Goal: Task Accomplishment & Management: Use online tool/utility

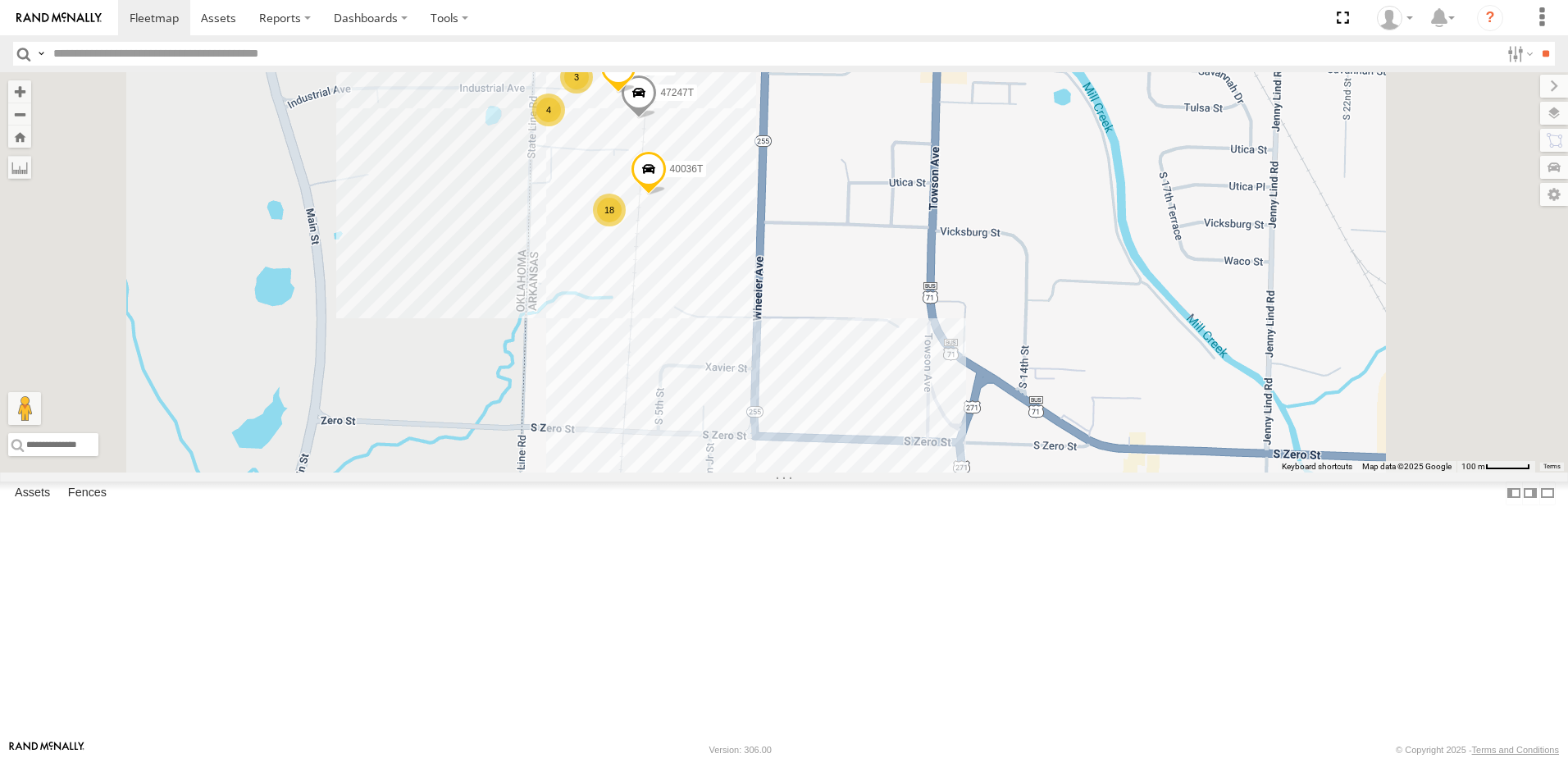
drag, startPoint x: 915, startPoint y: 237, endPoint x: 894, endPoint y: 372, distance: 136.6
click at [894, 372] on div "T3214 5286 40022T T3201 5381-Sold 37095T 7774T 37139T 57469T 40045T 40088T 4011…" at bounding box center [784, 272] width 1568 height 400
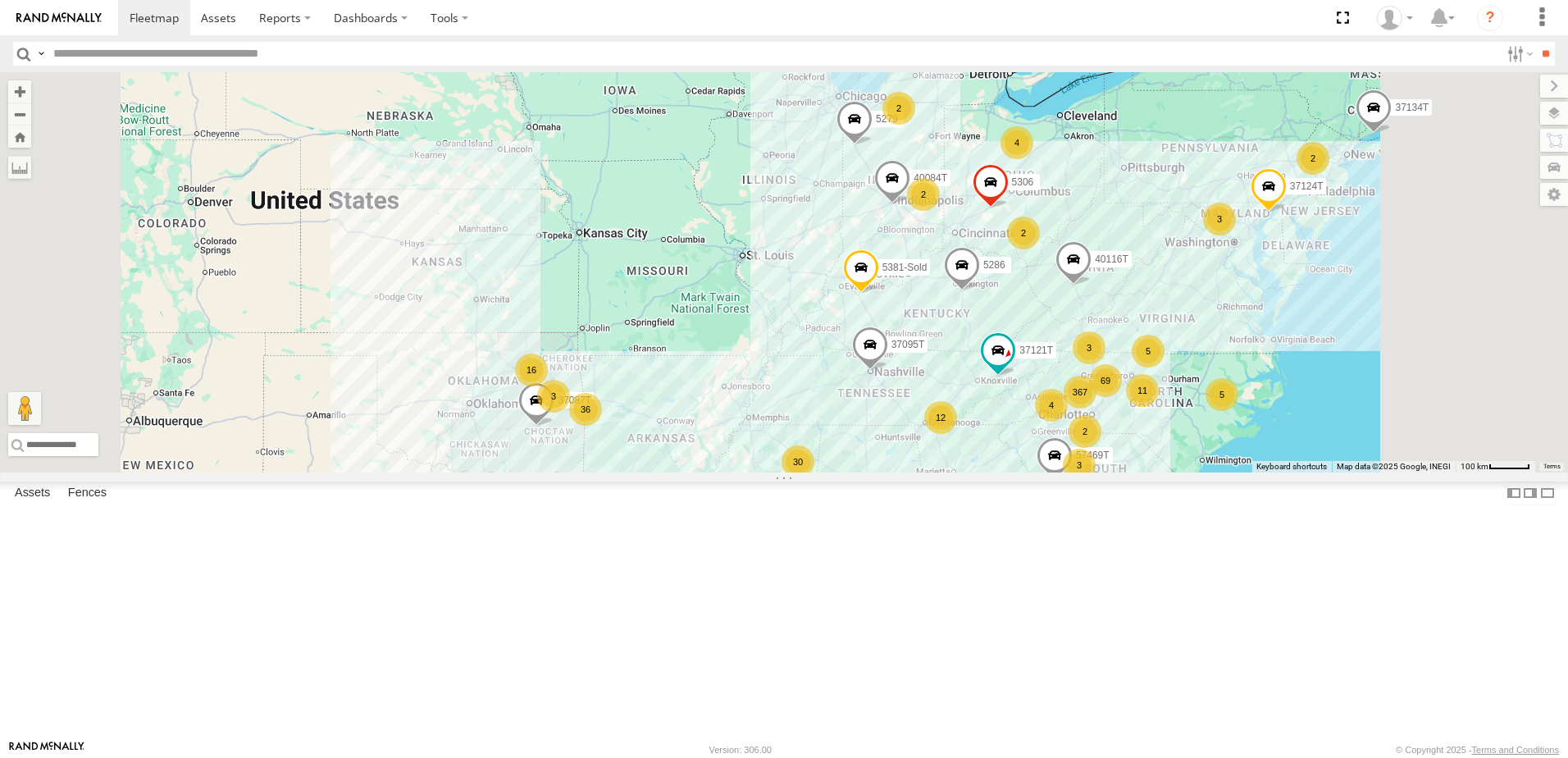
drag, startPoint x: 888, startPoint y: 146, endPoint x: 868, endPoint y: 543, distance: 397.5
click at [868, 472] on div "T3214 5286 40022T 40116T T3201 37134T 37121T 47123T 5381-Sold 37095T 7774T 3713…" at bounding box center [784, 272] width 1568 height 400
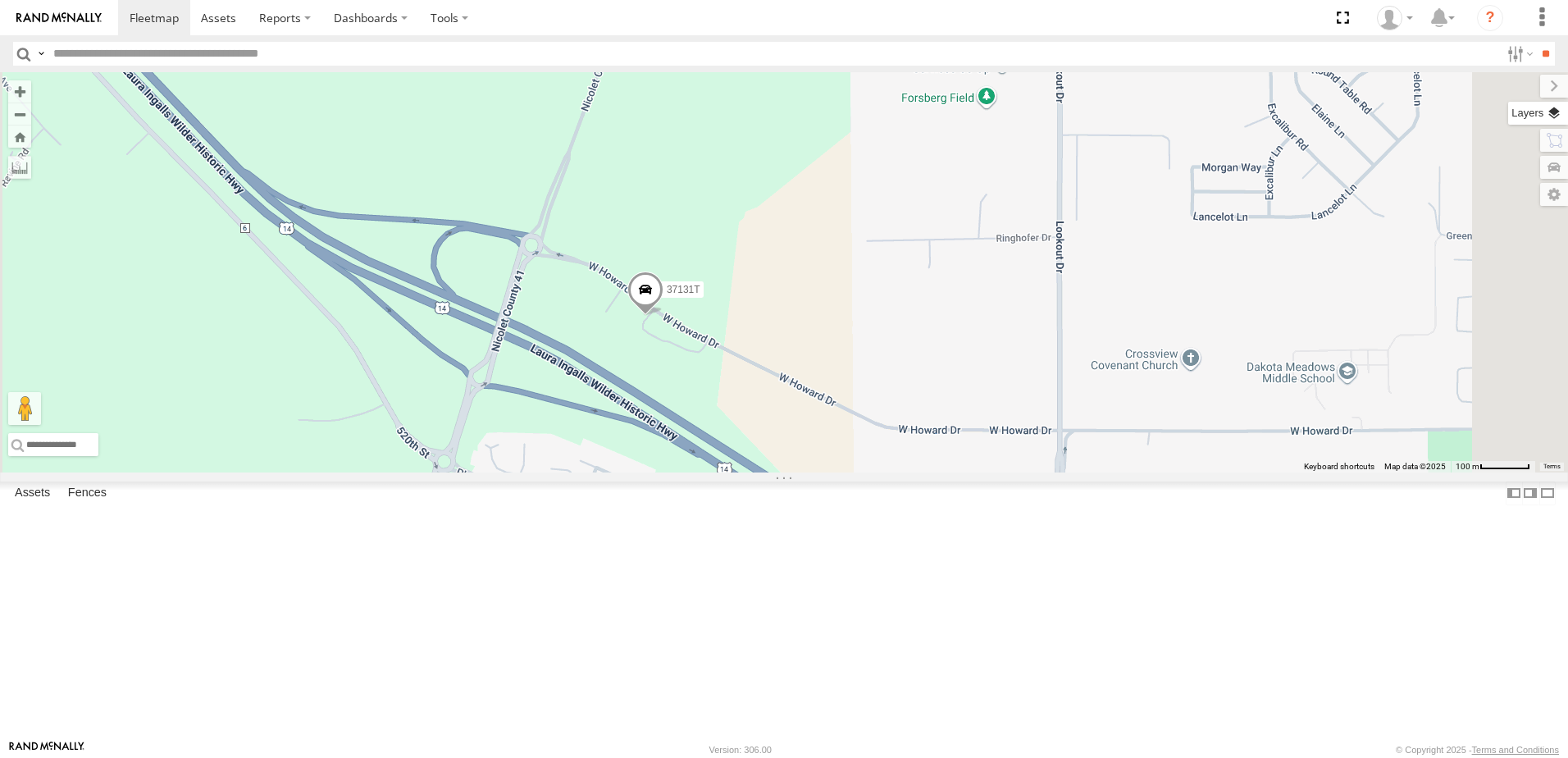
click at [1557, 117] on label at bounding box center [1538, 113] width 60 height 23
click at [0, 0] on span "Satellite + Roadmap" at bounding box center [0, 0] width 0 height 0
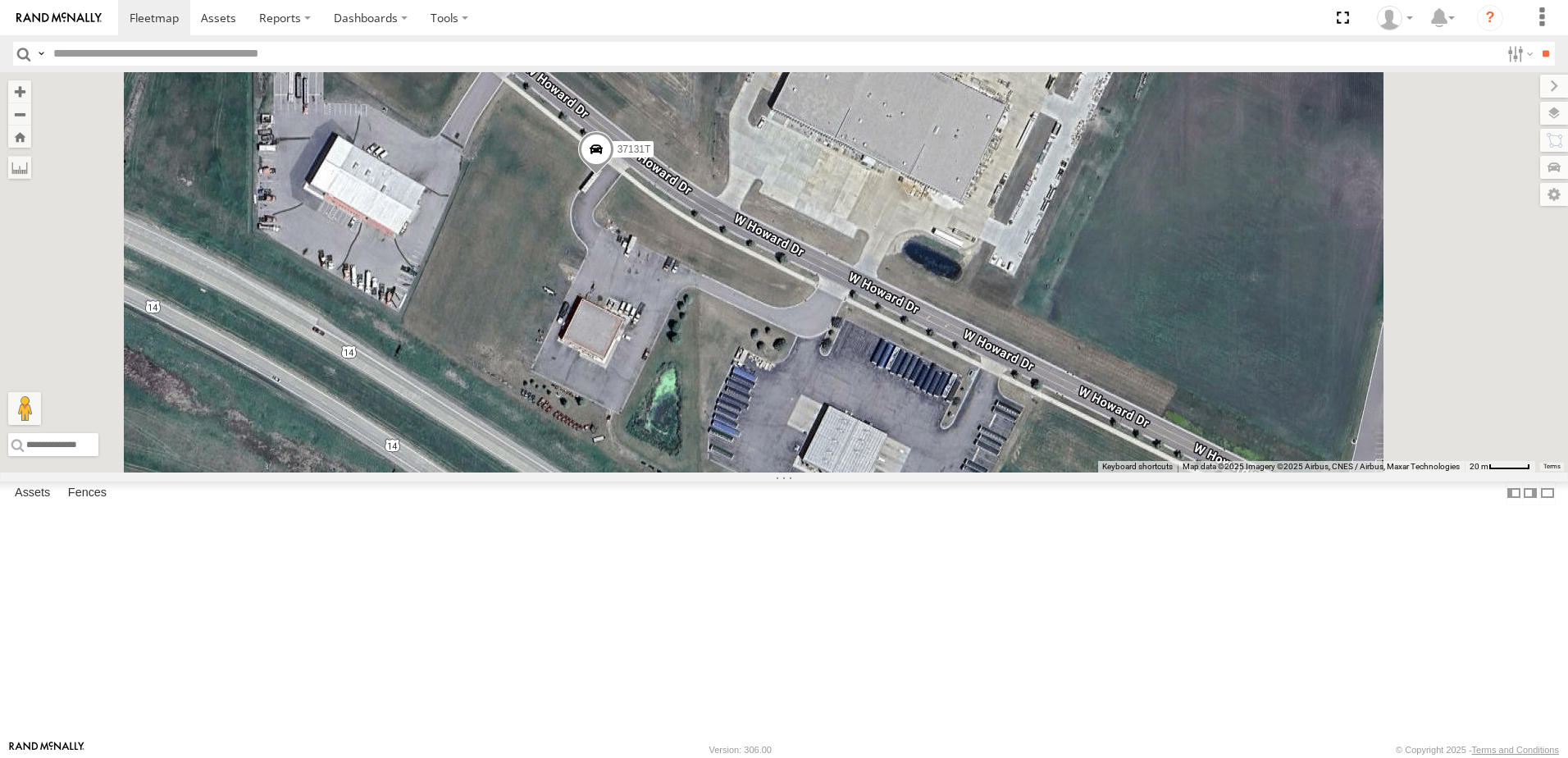
drag, startPoint x: 793, startPoint y: 433, endPoint x: 765, endPoint y: 388, distance: 53.0
click at [765, 388] on div "T3214 5286 40022T 40116T T3201 37134T 37121T 47123T 5381-Sold 37095T 7774T 3713…" at bounding box center [784, 272] width 1568 height 400
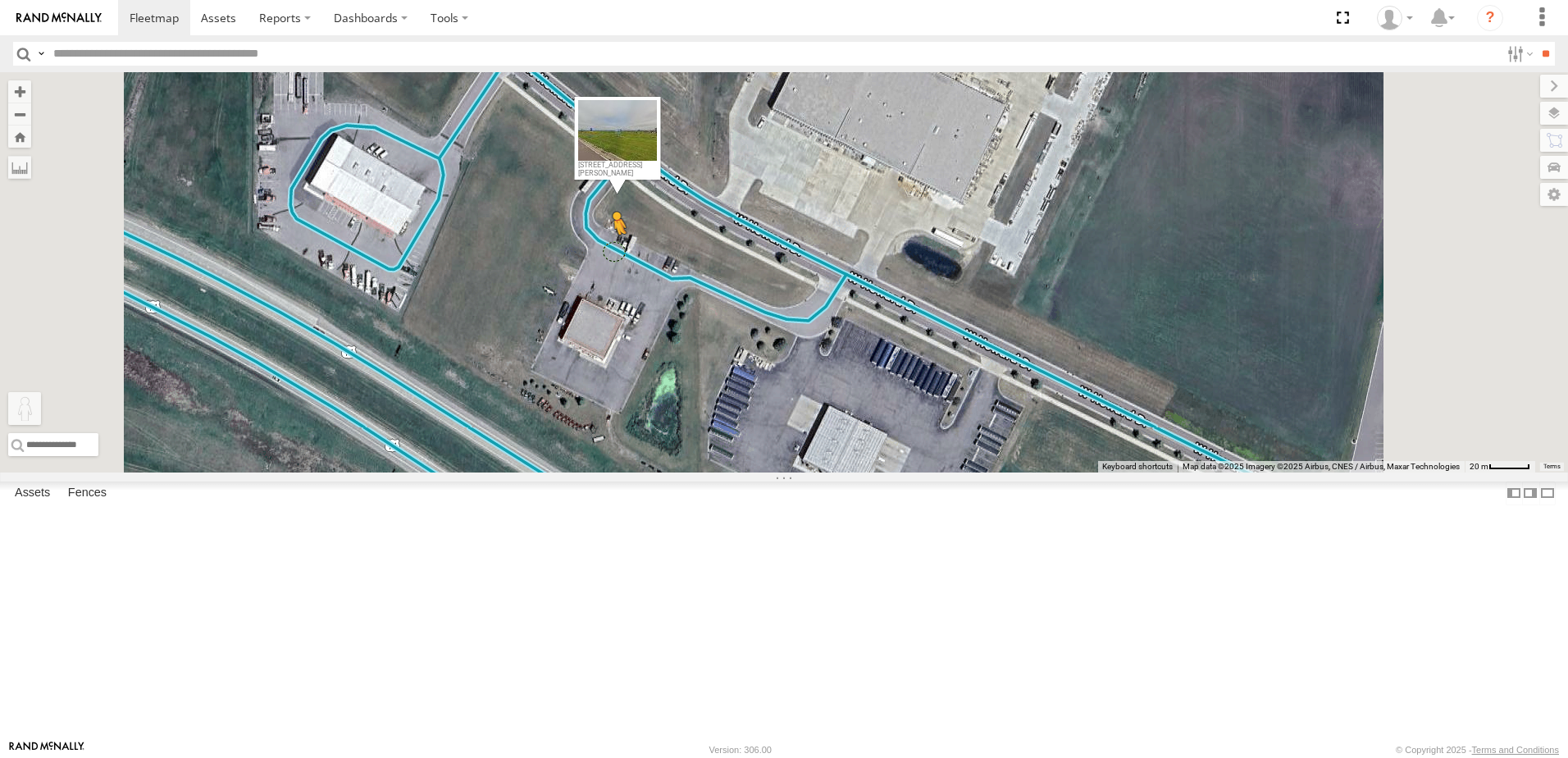
drag, startPoint x: 443, startPoint y: 679, endPoint x: 818, endPoint y: 381, distance: 479.0
click at [818, 381] on div "T3214 5286 40022T 40116T T3201 37134T 37121T 47123T 5381-Sold 37095T 7774T 3713…" at bounding box center [784, 272] width 1568 height 400
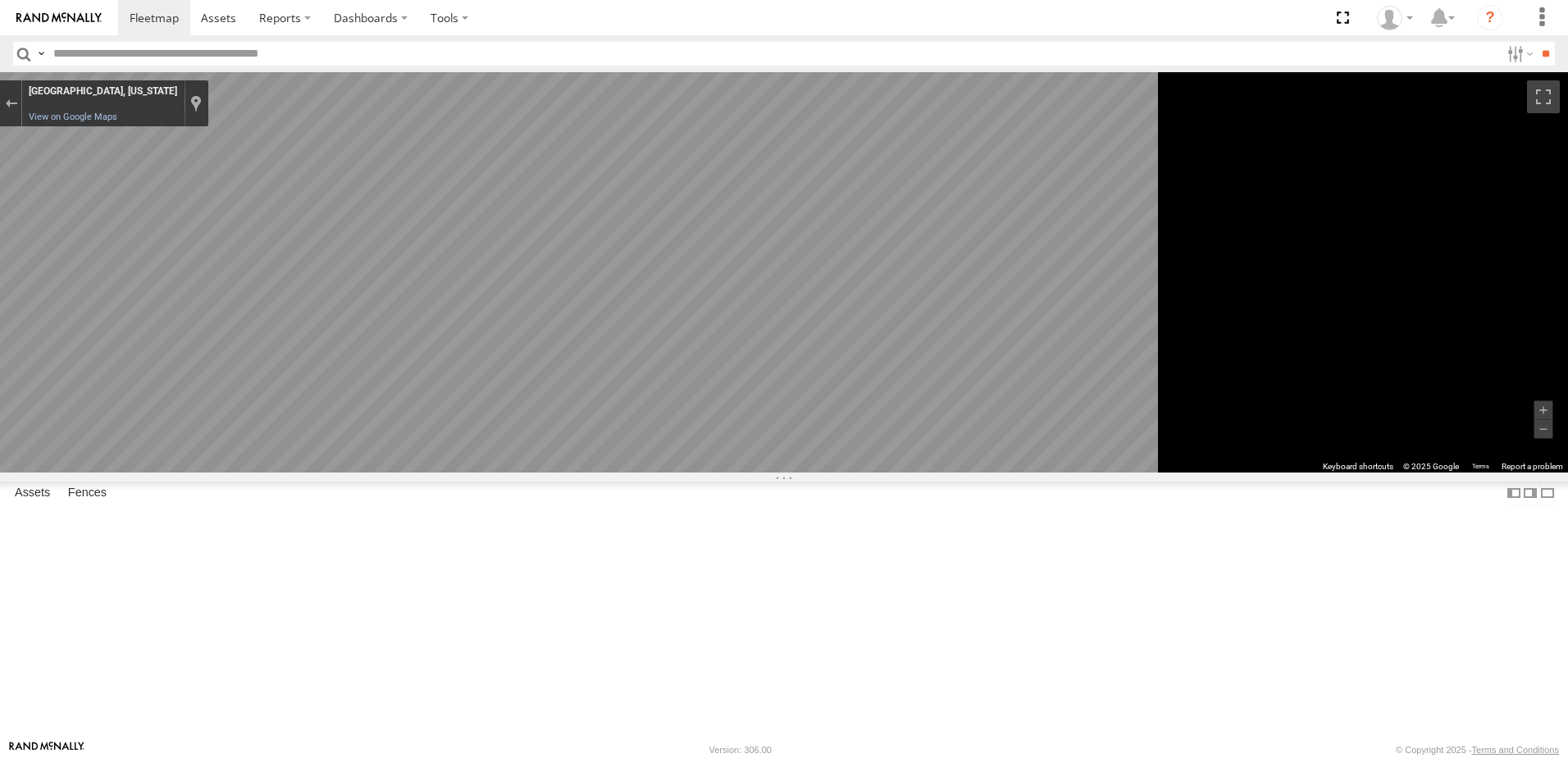
click at [1355, 472] on div "To navigate the map with touch gestures double-tap and hold your finger on the …" at bounding box center [784, 272] width 1568 height 400
click at [1413, 472] on div "To navigate the map with touch gestures double-tap and hold your finger on the …" at bounding box center [784, 272] width 1568 height 400
click at [17, 104] on div "Exit the Street View" at bounding box center [10, 103] width 12 height 10
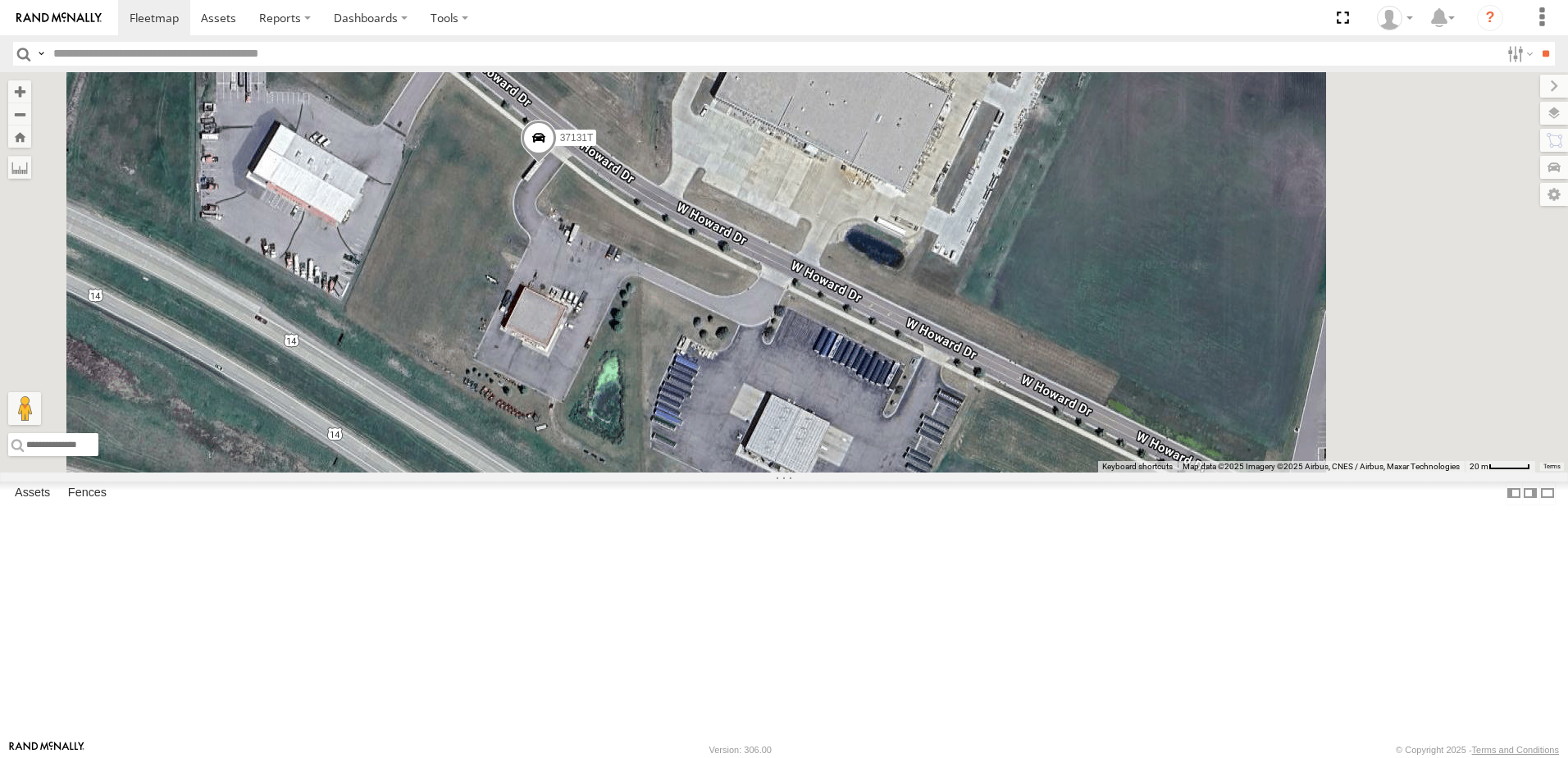
drag, startPoint x: 721, startPoint y: 400, endPoint x: 650, endPoint y: 385, distance: 72.6
click at [650, 385] on div "T3214 5286 40022T 40116T T3201 37134T 37121T 47123T 5381-Sold 37095T 7774T 3713…" at bounding box center [784, 272] width 1568 height 400
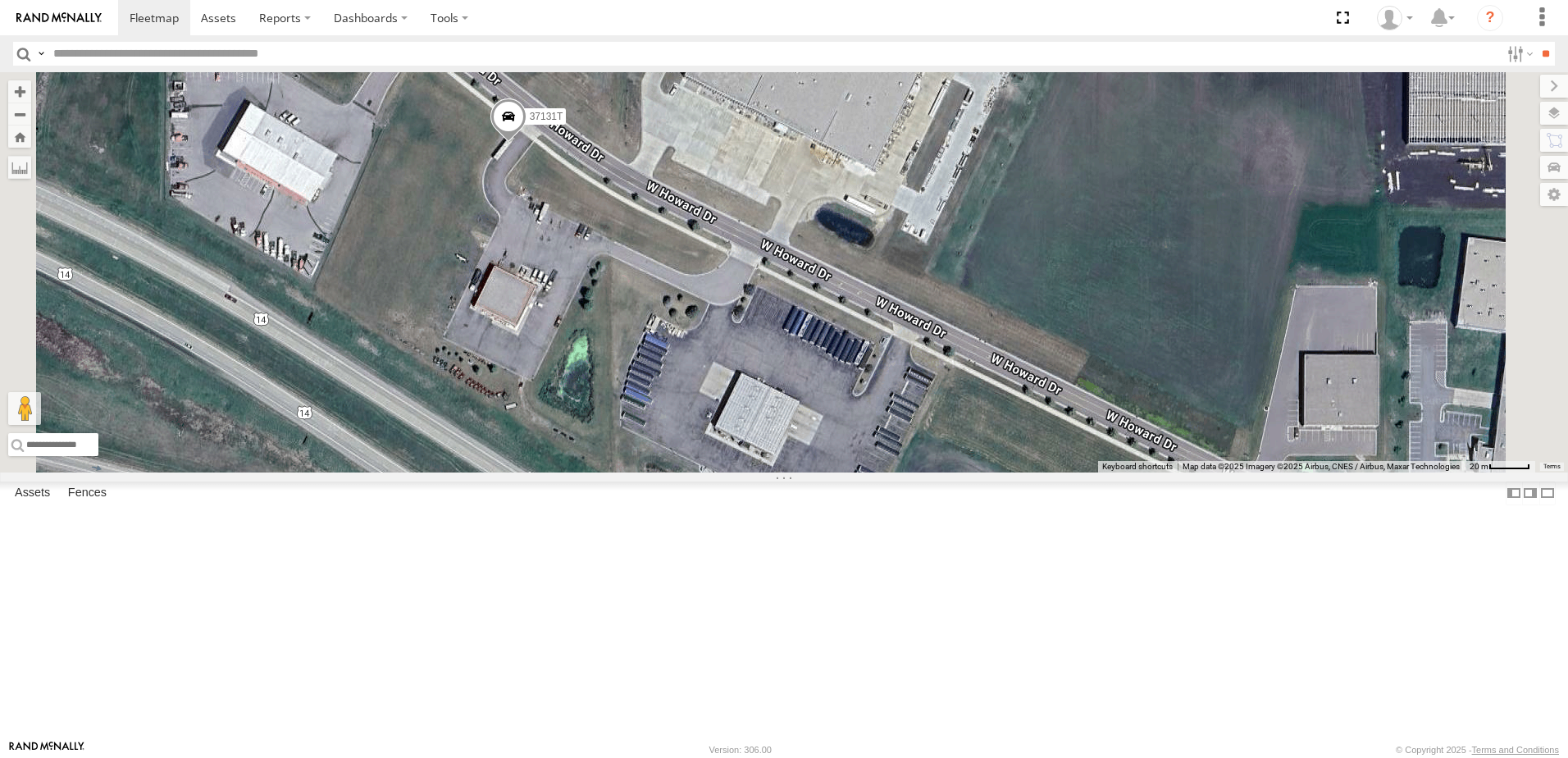
drag, startPoint x: 1027, startPoint y: 567, endPoint x: 997, endPoint y: 546, distance: 36.6
click at [997, 472] on div "T3214 5286 40022T 40116T T3201 37134T 37121T 47123T 5381-Sold 37095T 7774T 3713…" at bounding box center [784, 272] width 1568 height 400
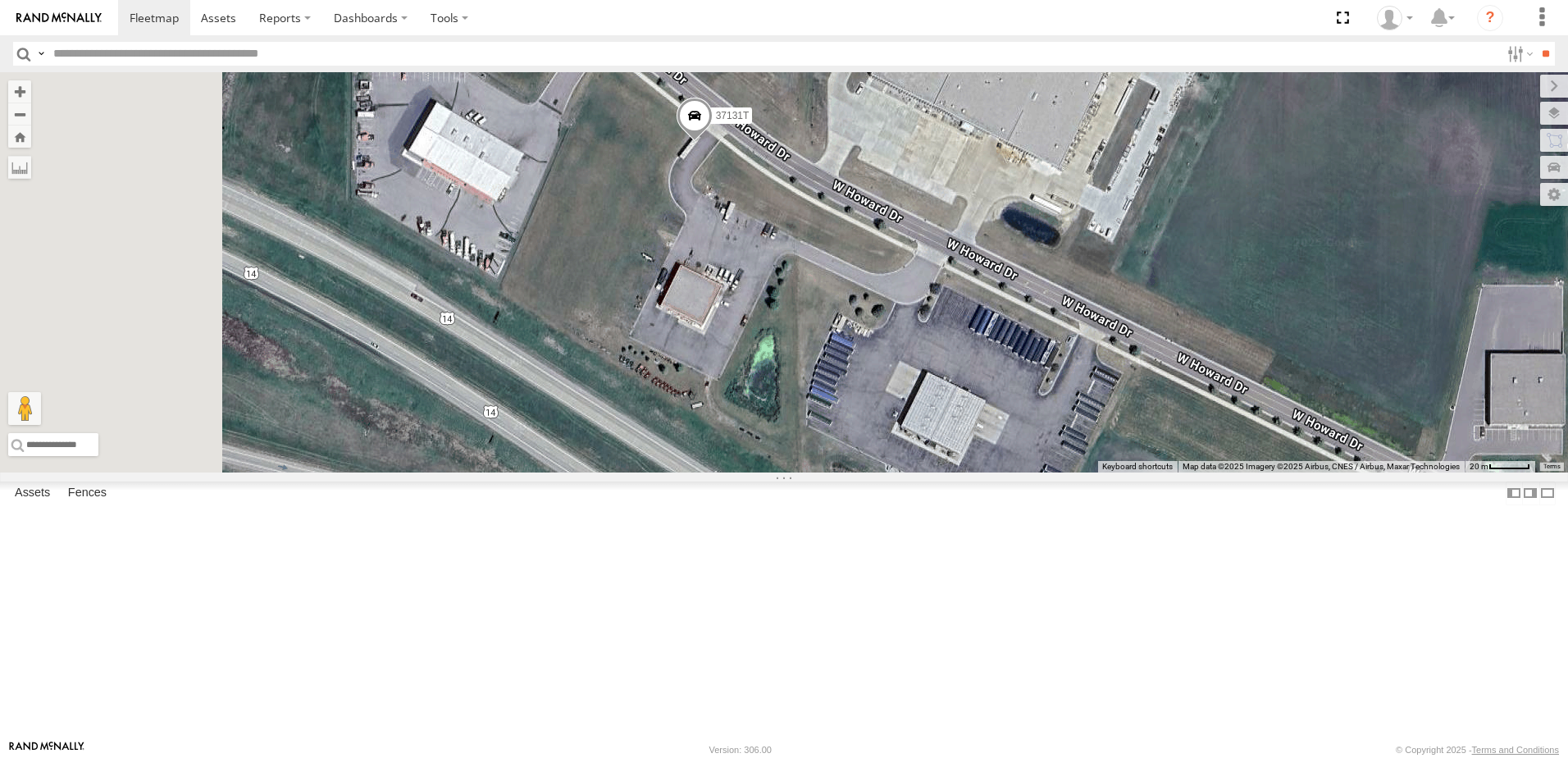
drag, startPoint x: 1190, startPoint y: 609, endPoint x: 1327, endPoint y: 624, distance: 137.8
click at [1359, 472] on div "To navigate the map with touch gestures double-tap and hold your finger on the …" at bounding box center [784, 272] width 1568 height 400
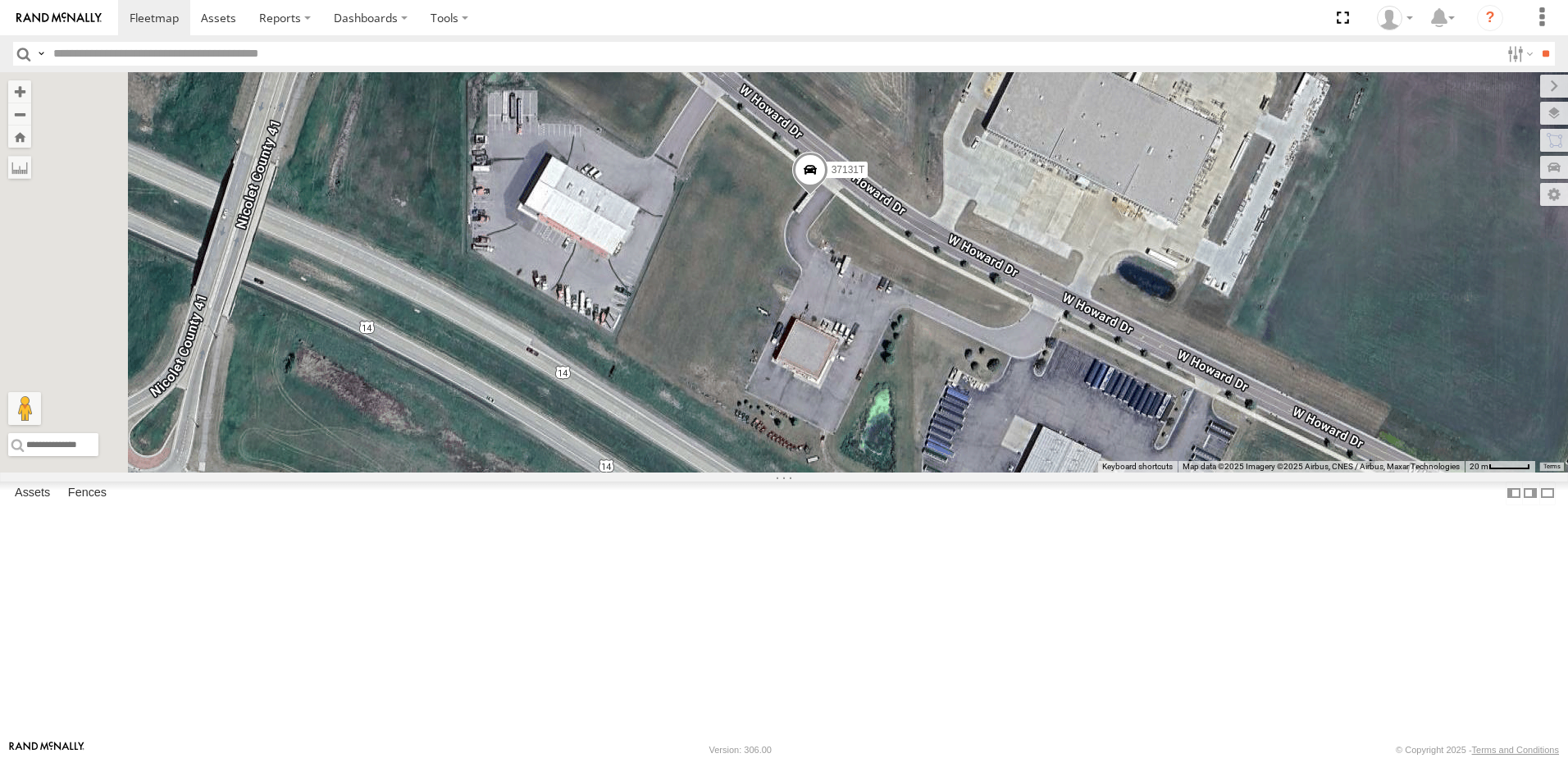
drag, startPoint x: 813, startPoint y: 390, endPoint x: 919, endPoint y: 447, distance: 120.4
click at [919, 447] on div "T3214 5286 40022T 40116T T3201 37134T 37121T 47123T 5381-Sold 37095T 7774T 3713…" at bounding box center [784, 272] width 1568 height 400
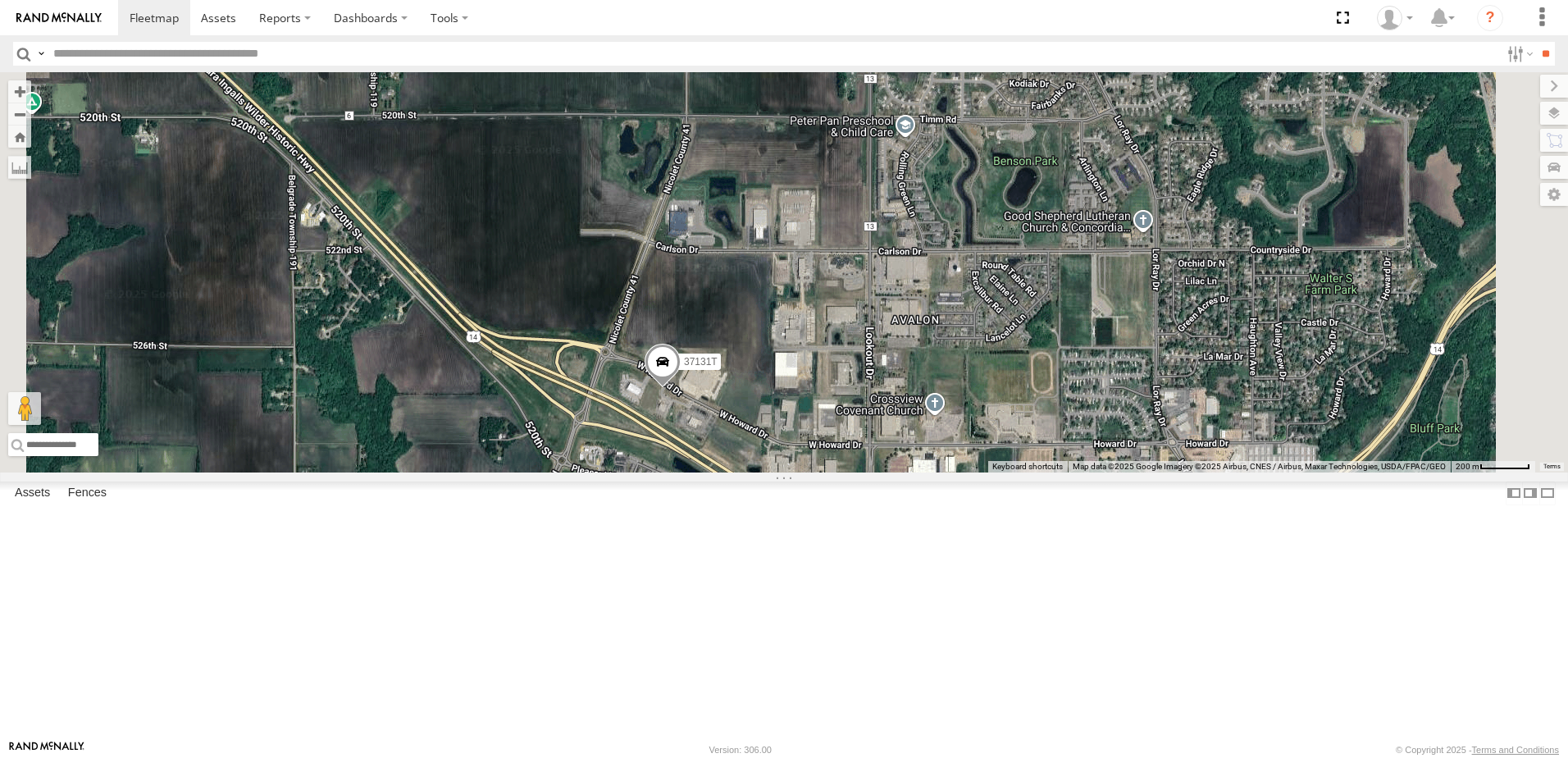
click at [0, 0] on span "Roadmap" at bounding box center [0, 0] width 0 height 0
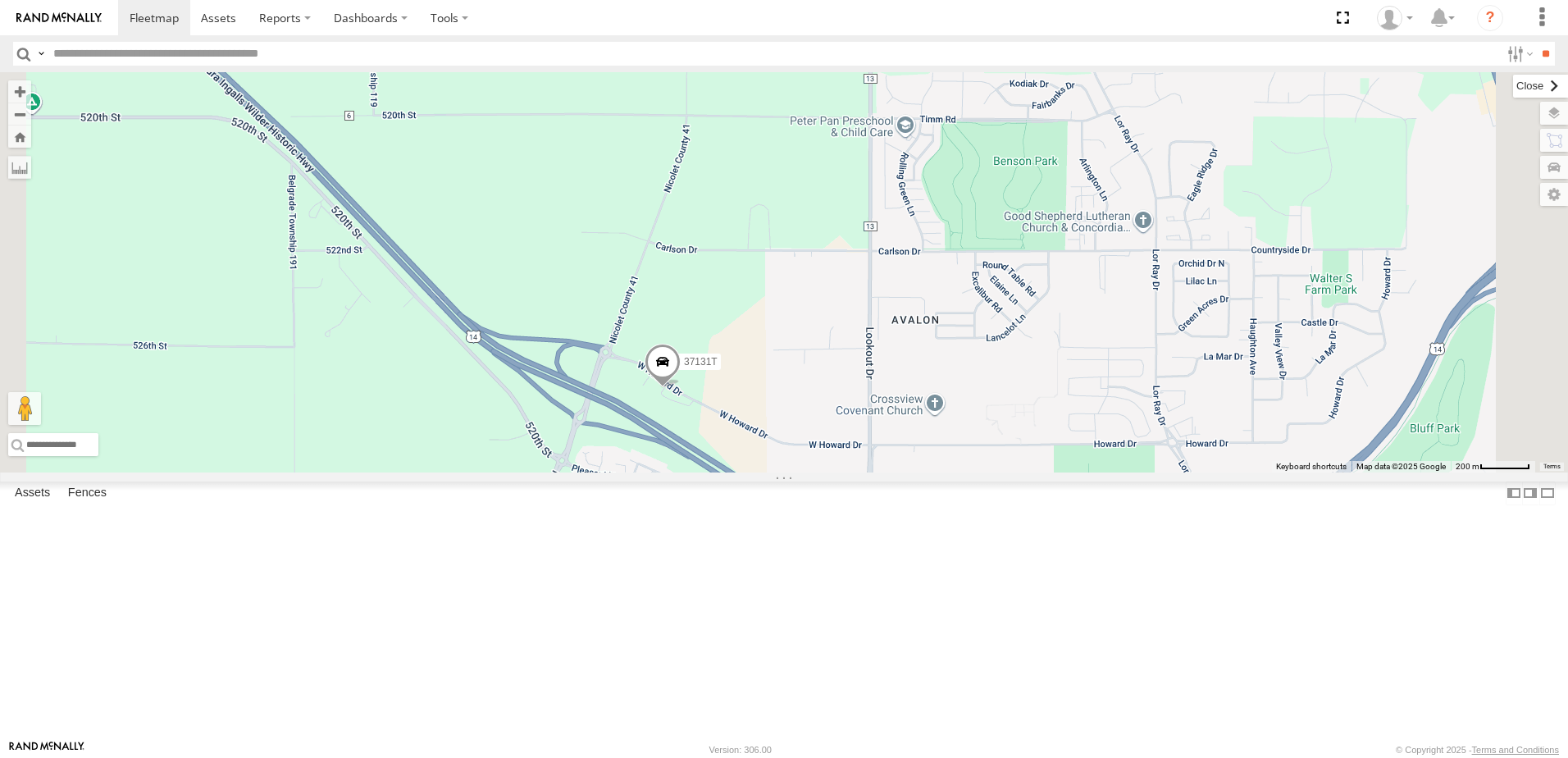
click at [1513, 91] on label at bounding box center [1540, 86] width 55 height 23
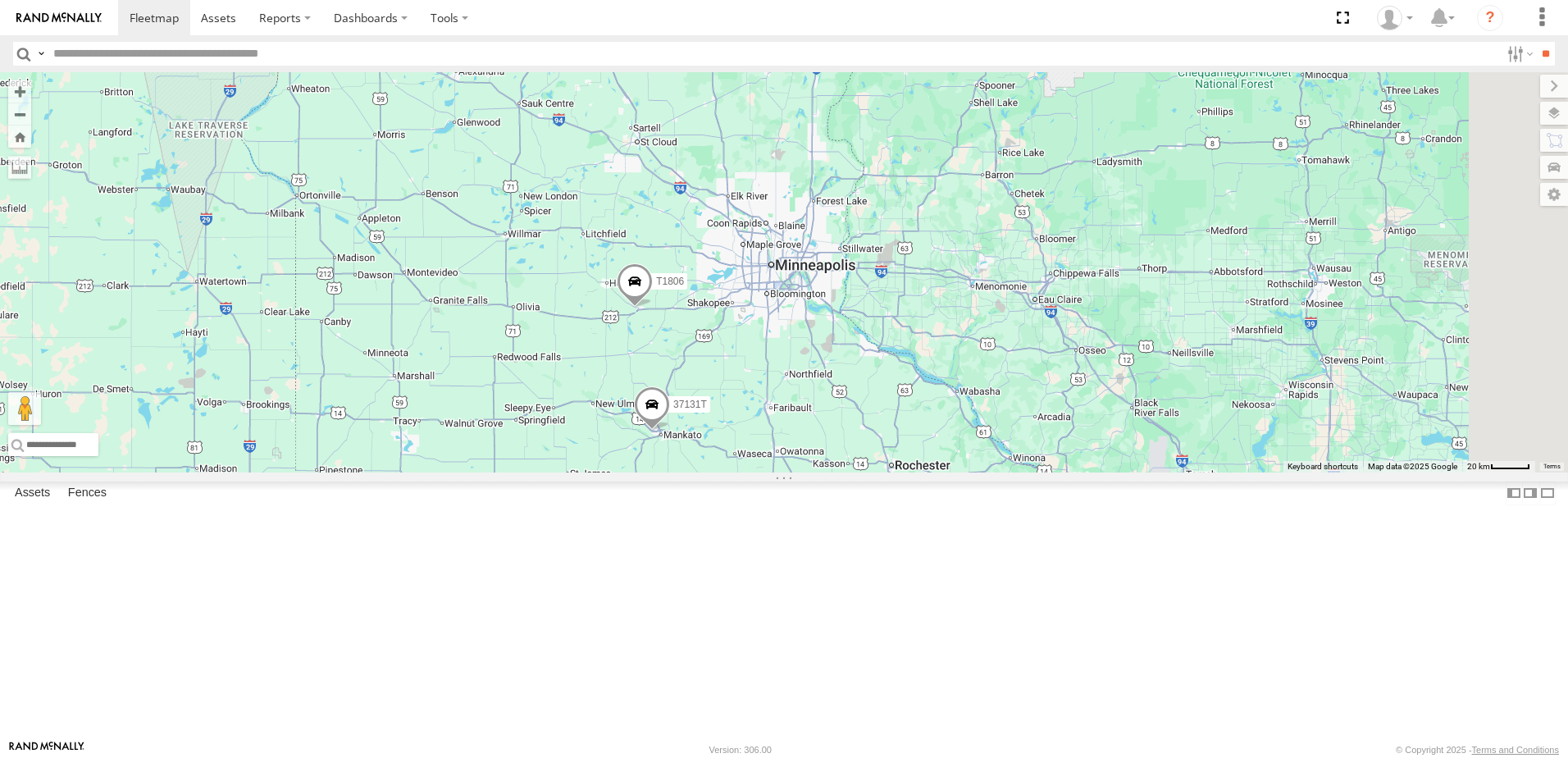
drag, startPoint x: 845, startPoint y: 403, endPoint x: 814, endPoint y: 471, distance: 74.7
click at [814, 471] on div "T3214 5286 40022T 40116T T3201 37134T 37121T 47123T 5381-Sold 37095T 7774T 3713…" at bounding box center [784, 272] width 1568 height 400
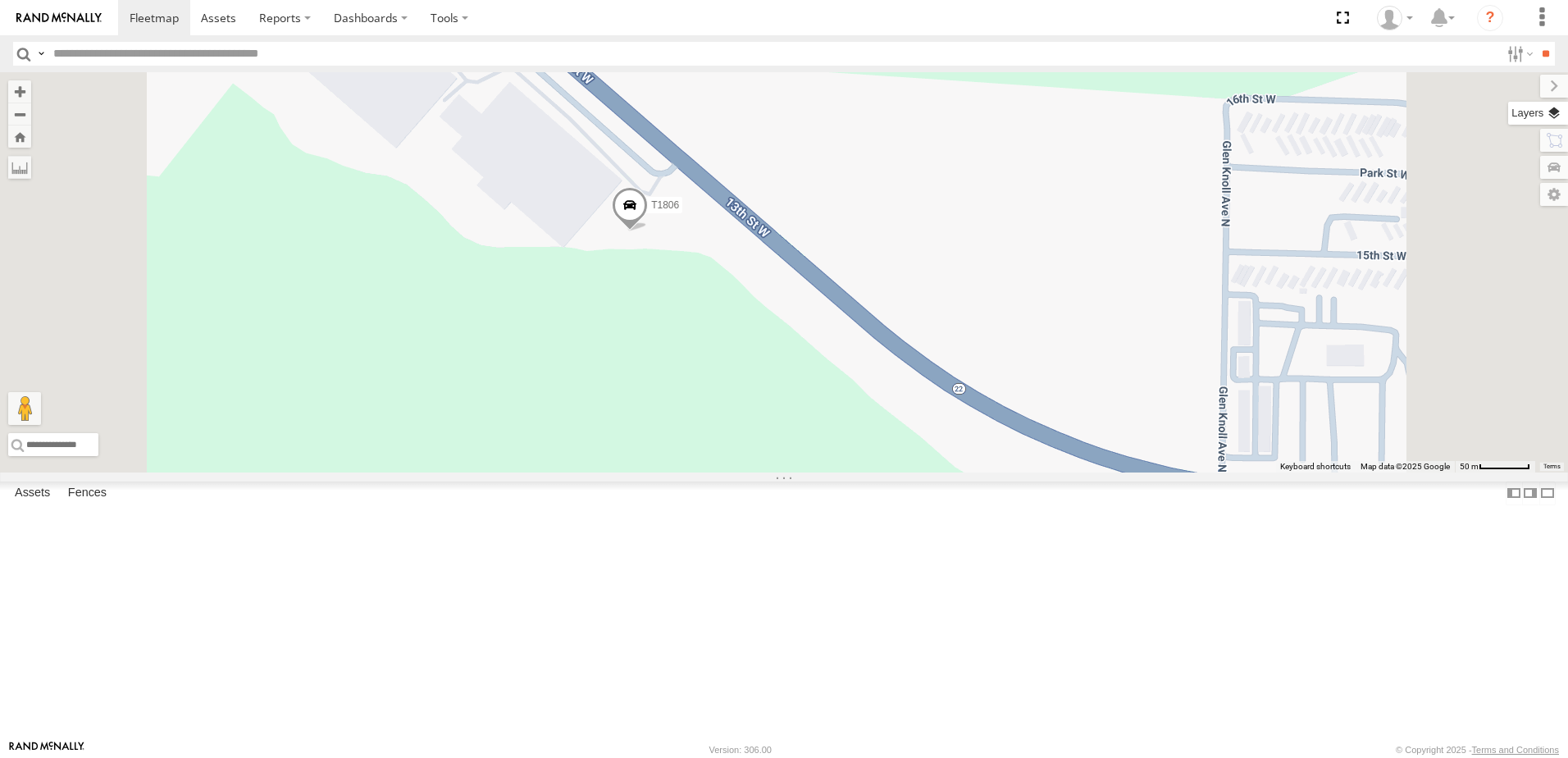
click at [1557, 119] on label at bounding box center [1538, 113] width 60 height 23
drag, startPoint x: 1390, startPoint y: 163, endPoint x: 1310, endPoint y: 203, distance: 89.4
click at [0, 0] on span "Satellite + Roadmap" at bounding box center [0, 0] width 0 height 0
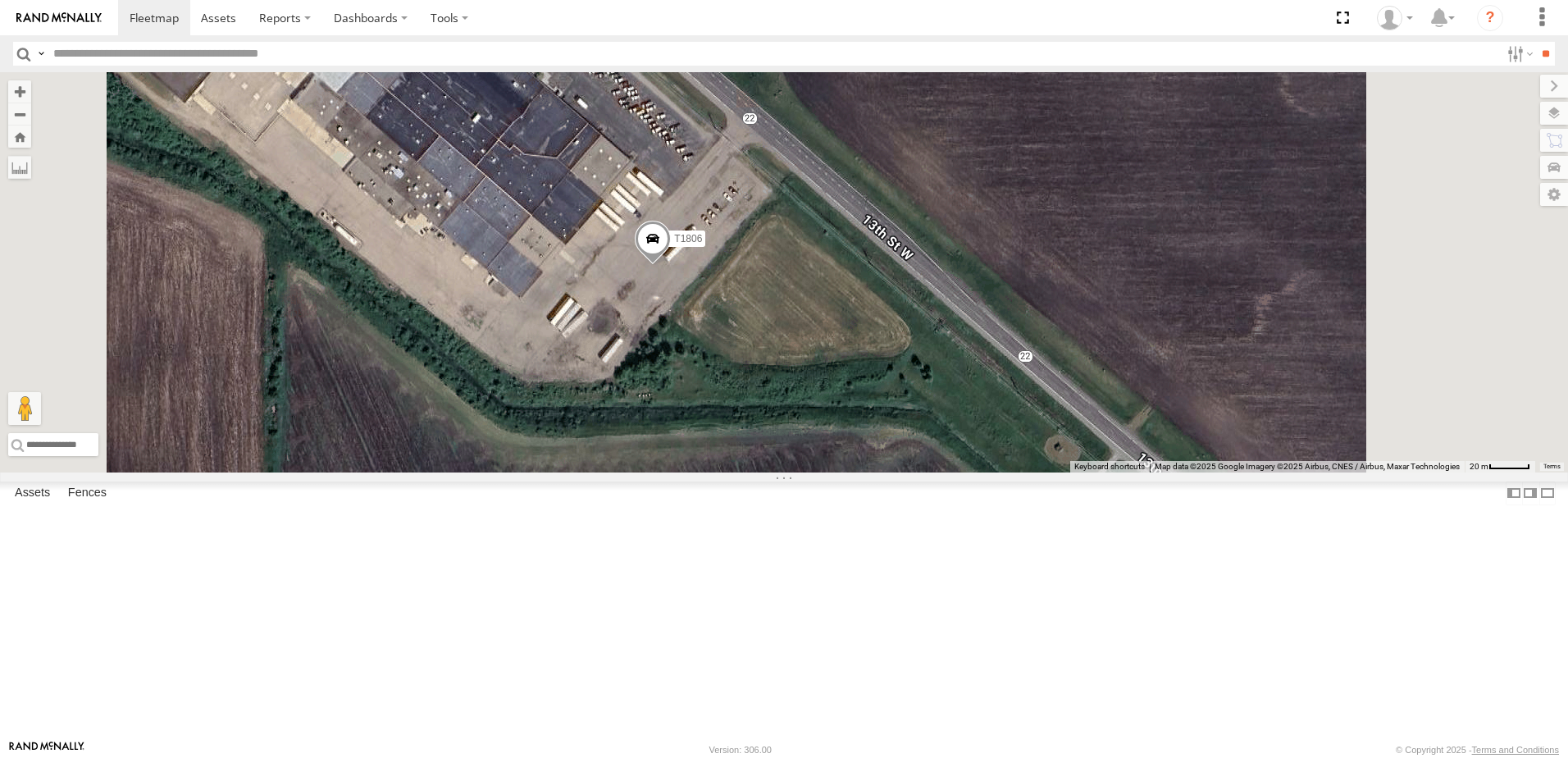
click at [0, 0] on span "Roadmap" at bounding box center [0, 0] width 0 height 0
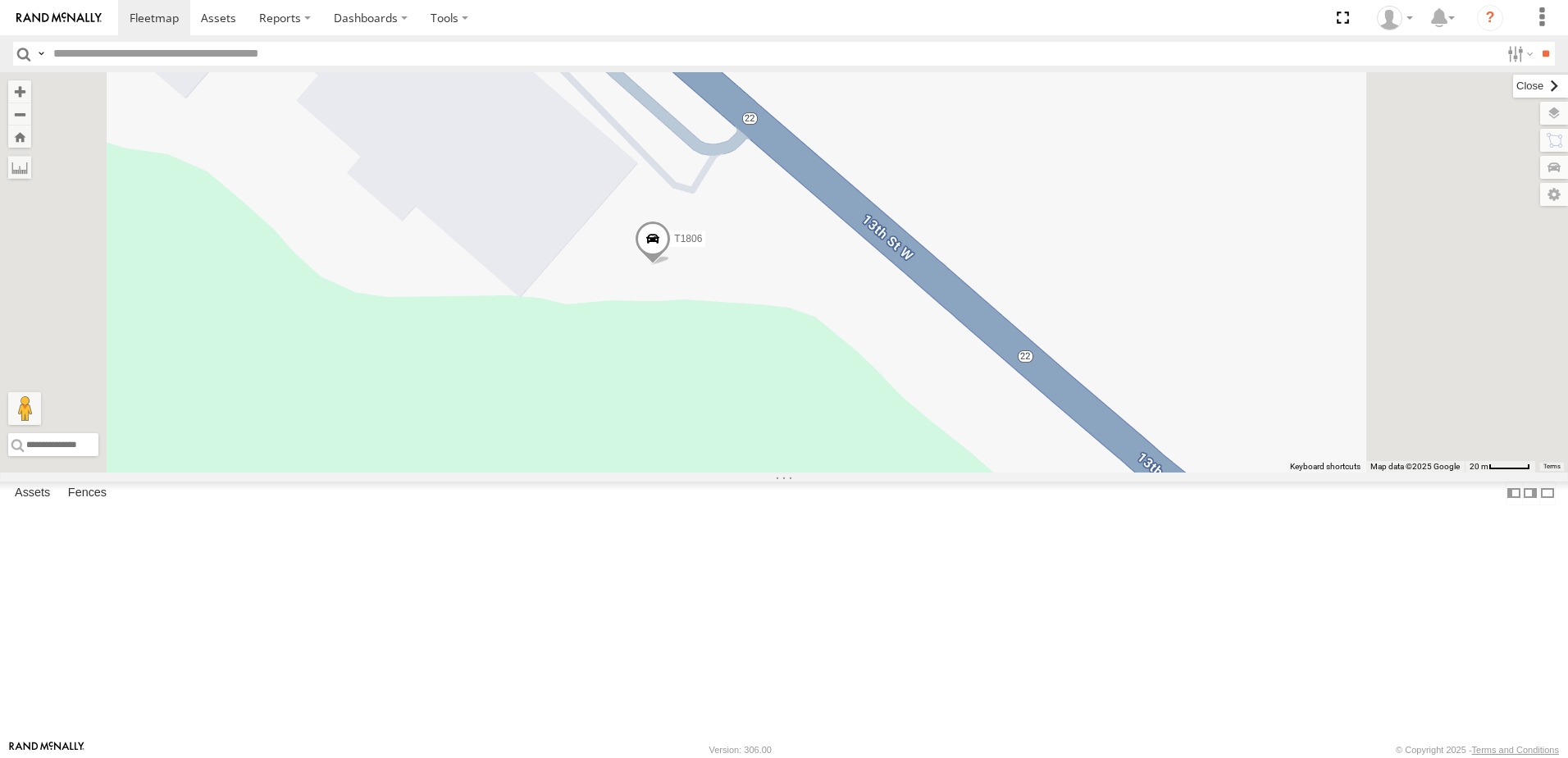
click at [1513, 84] on label at bounding box center [1540, 86] width 55 height 23
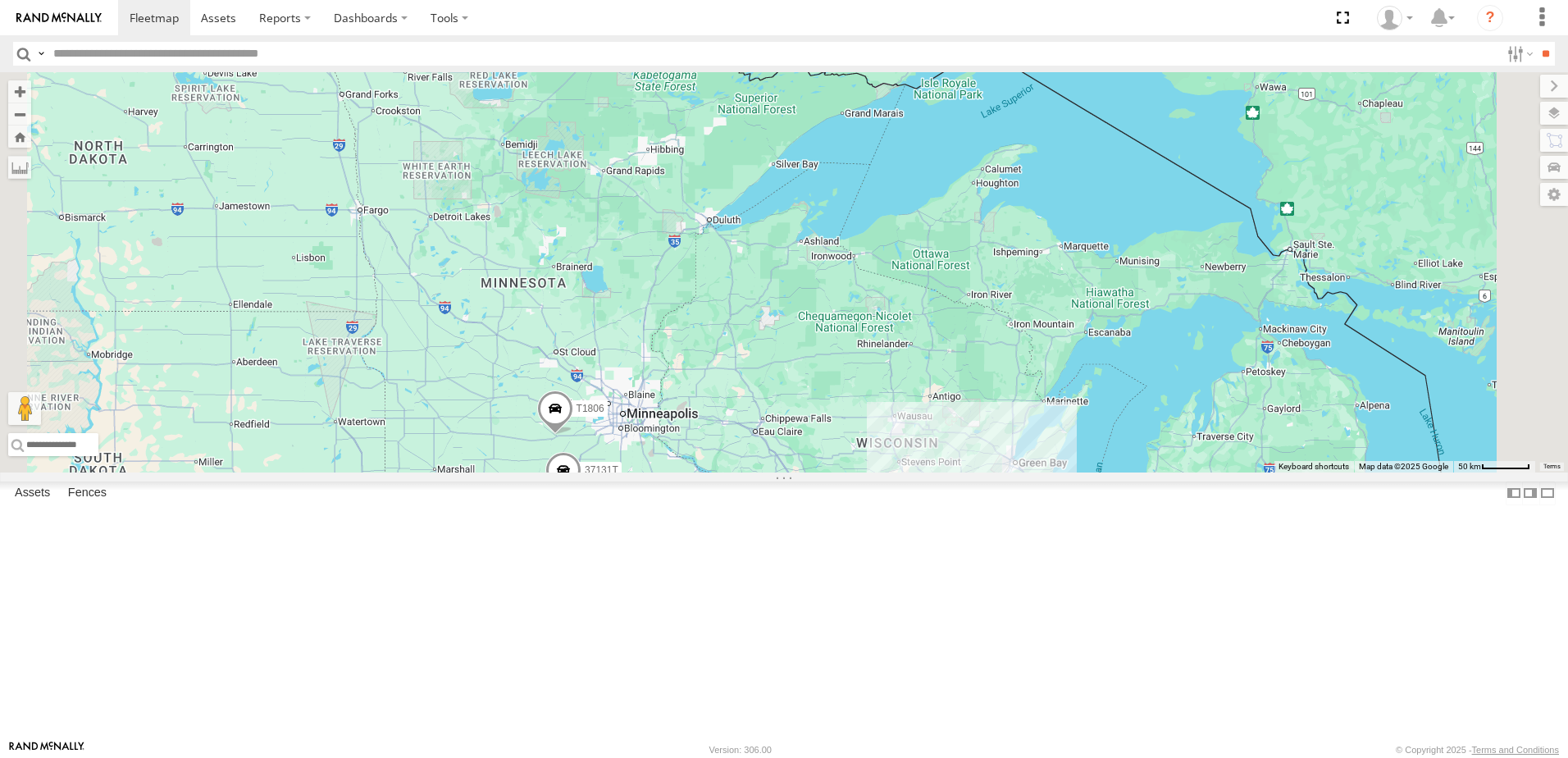
drag, startPoint x: 619, startPoint y: 525, endPoint x: 653, endPoint y: 505, distance: 39.4
click at [648, 472] on div "T3214 5286 40022T 40116T T3201 37134T 37121T 47123T 5381-Sold 37095T 7774T 3713…" at bounding box center [784, 272] width 1568 height 400
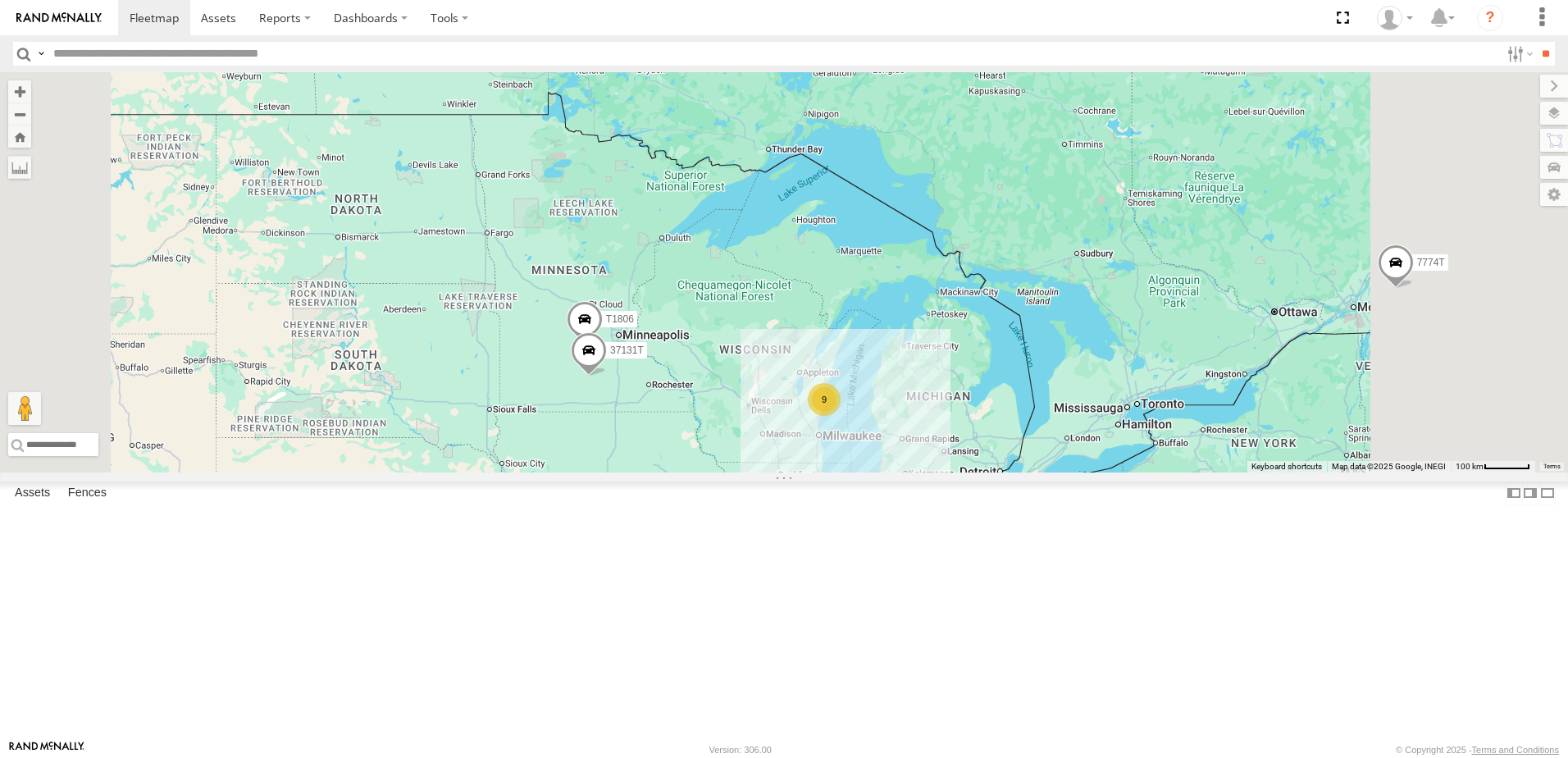
click at [688, 472] on div "T3214 5286 40022T 40116T T3201 37134T 37121T 47123T 5381-Sold 37095T 7774T 3713…" at bounding box center [784, 272] width 1568 height 400
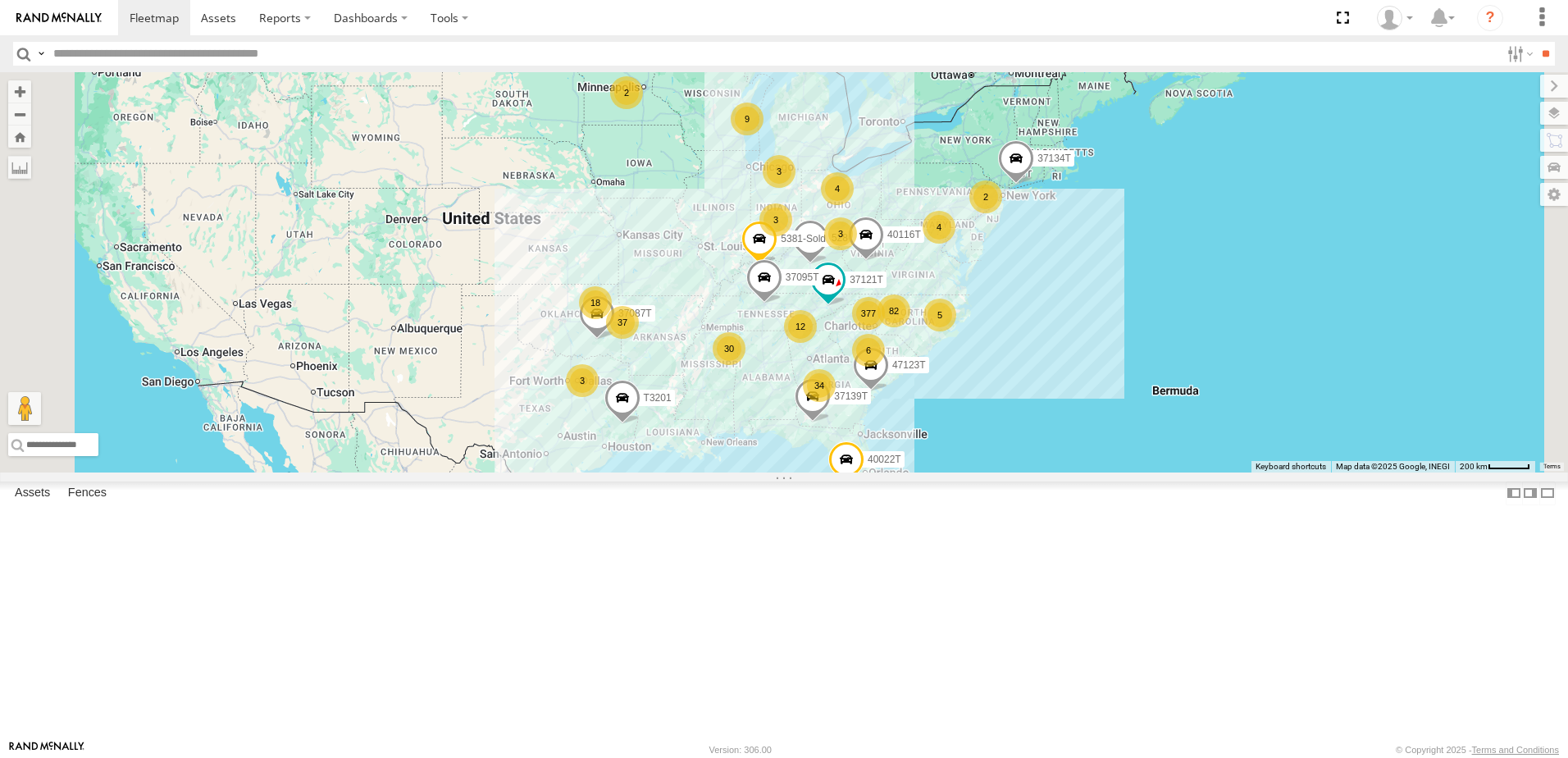
drag, startPoint x: 785, startPoint y: 433, endPoint x: 802, endPoint y: 325, distance: 109.3
click at [802, 325] on div "T3214 5286 40022T 40116T T3201 37134T 37121T 47123T 5381-Sold 37095T 7774T 3713…" at bounding box center [784, 272] width 1568 height 400
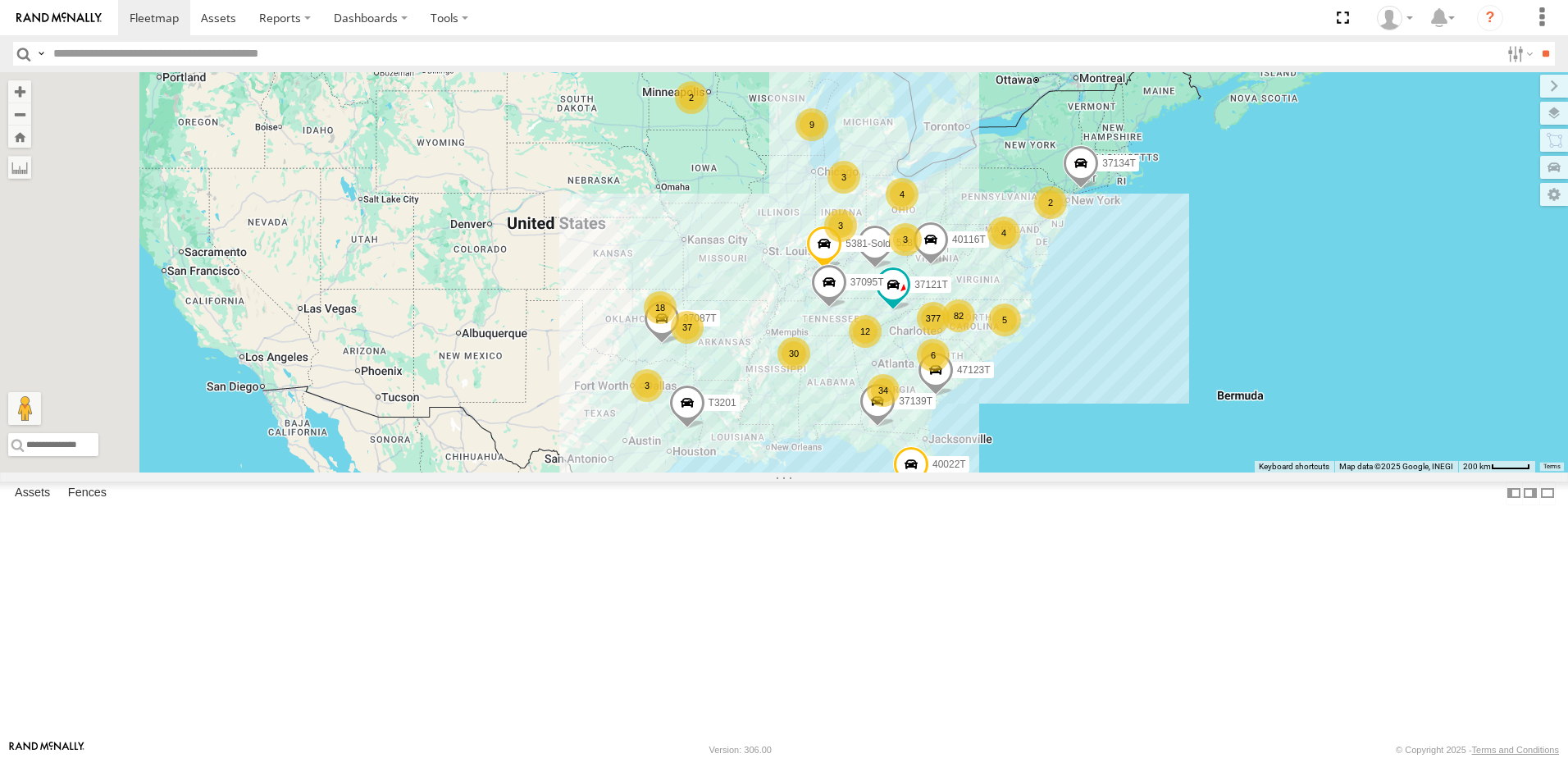
drag, startPoint x: 645, startPoint y: 412, endPoint x: 680, endPoint y: 419, distance: 35.7
click at [680, 419] on div "T3214 5286 40022T 40116T T3201 37134T 37121T 47123T 5381-Sold 37095T 7774T 3713…" at bounding box center [784, 272] width 1568 height 400
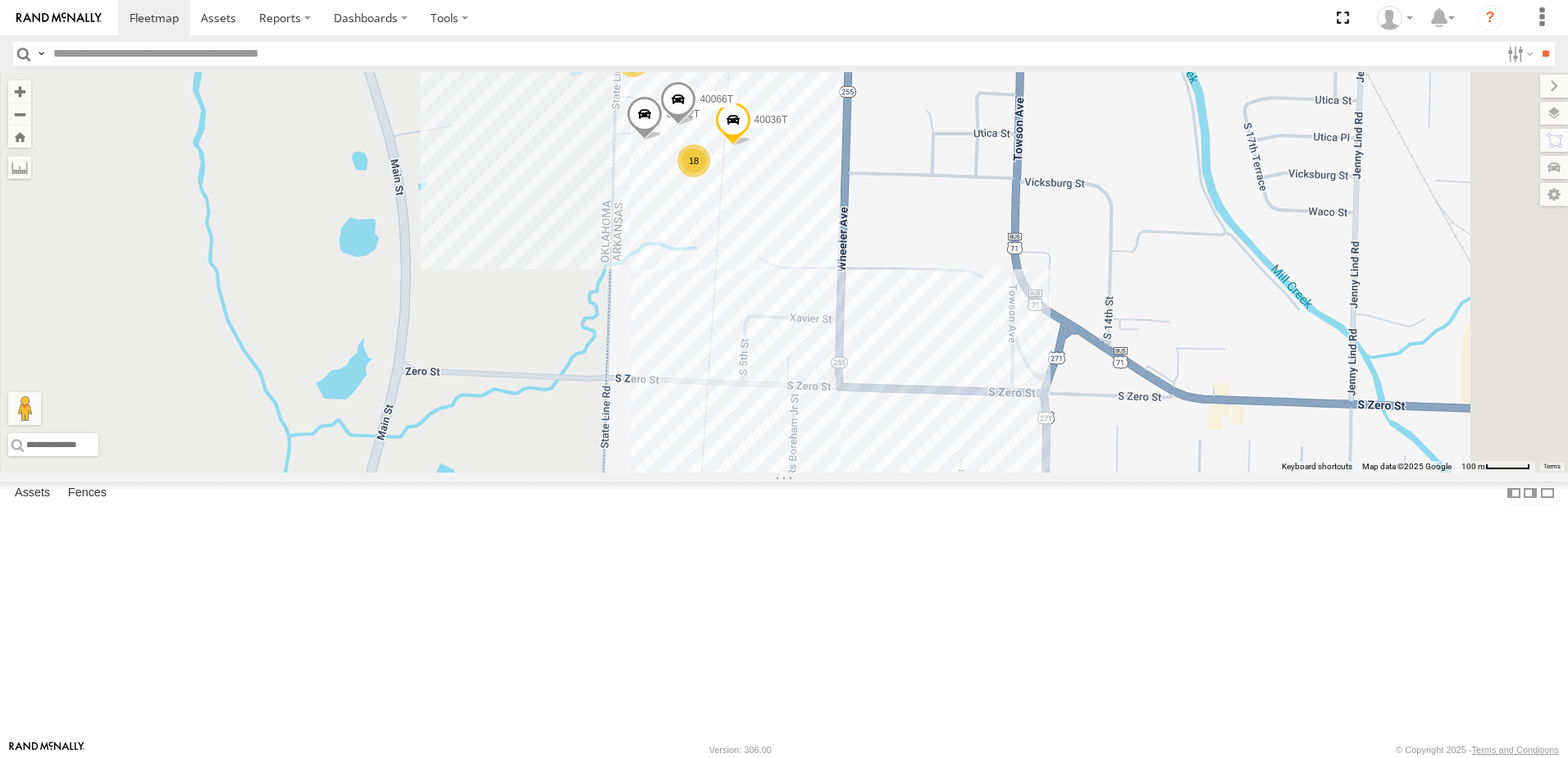
drag, startPoint x: 838, startPoint y: 345, endPoint x: 818, endPoint y: 510, distance: 166.2
click at [818, 472] on div "37087T T3214 5286 40022T 40116T T3201 5279 37121T 47123T 5381-Sold 37095T 7774T…" at bounding box center [784, 272] width 1568 height 400
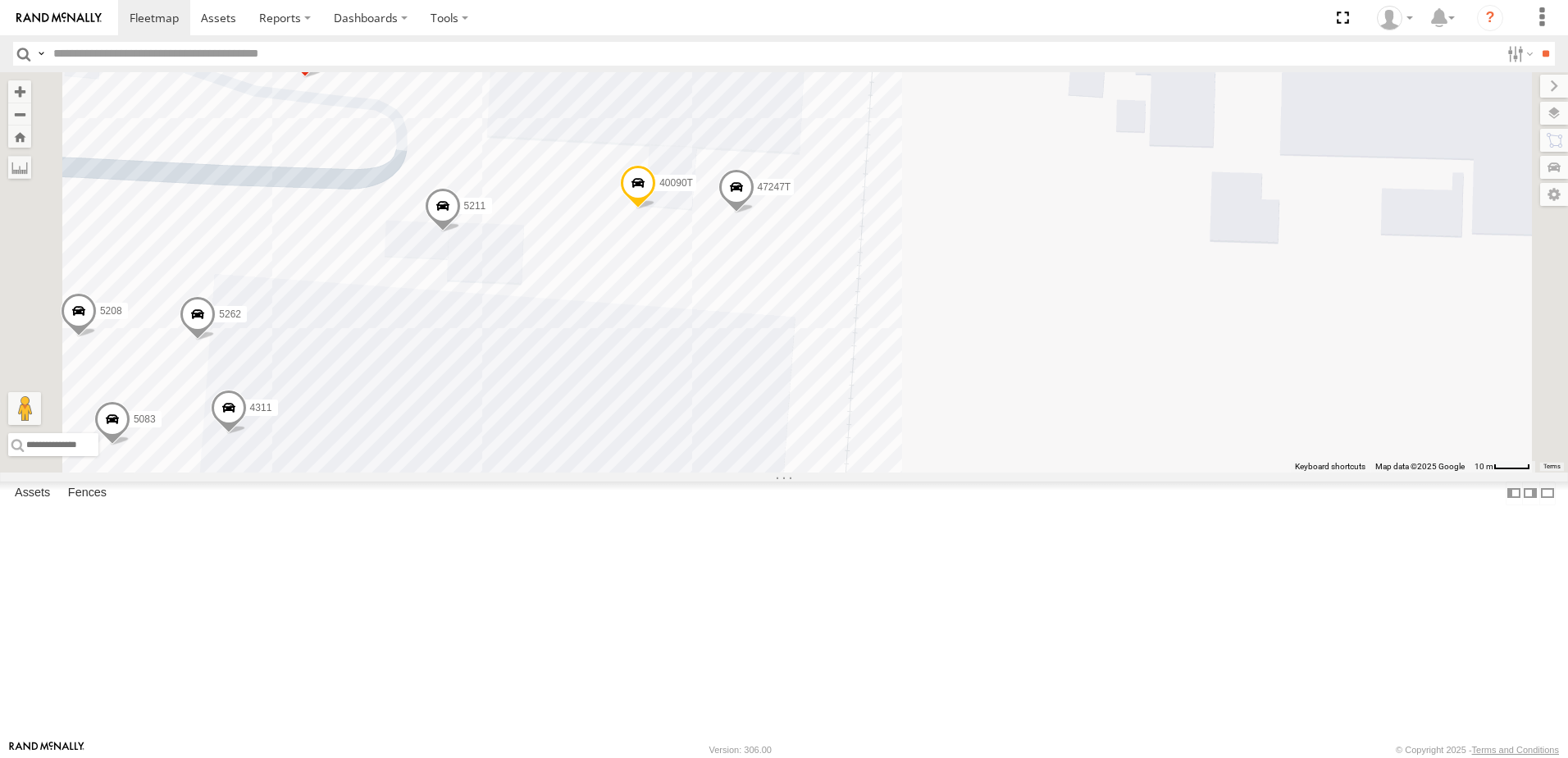
drag, startPoint x: 1218, startPoint y: 406, endPoint x: 1265, endPoint y: 397, distance: 47.9
click at [1265, 397] on div "37087T T3214 5286 40022T 40116T T3201 5279 37121T 47123T 5381-Sold 37095T 7774T…" at bounding box center [784, 272] width 1568 height 400
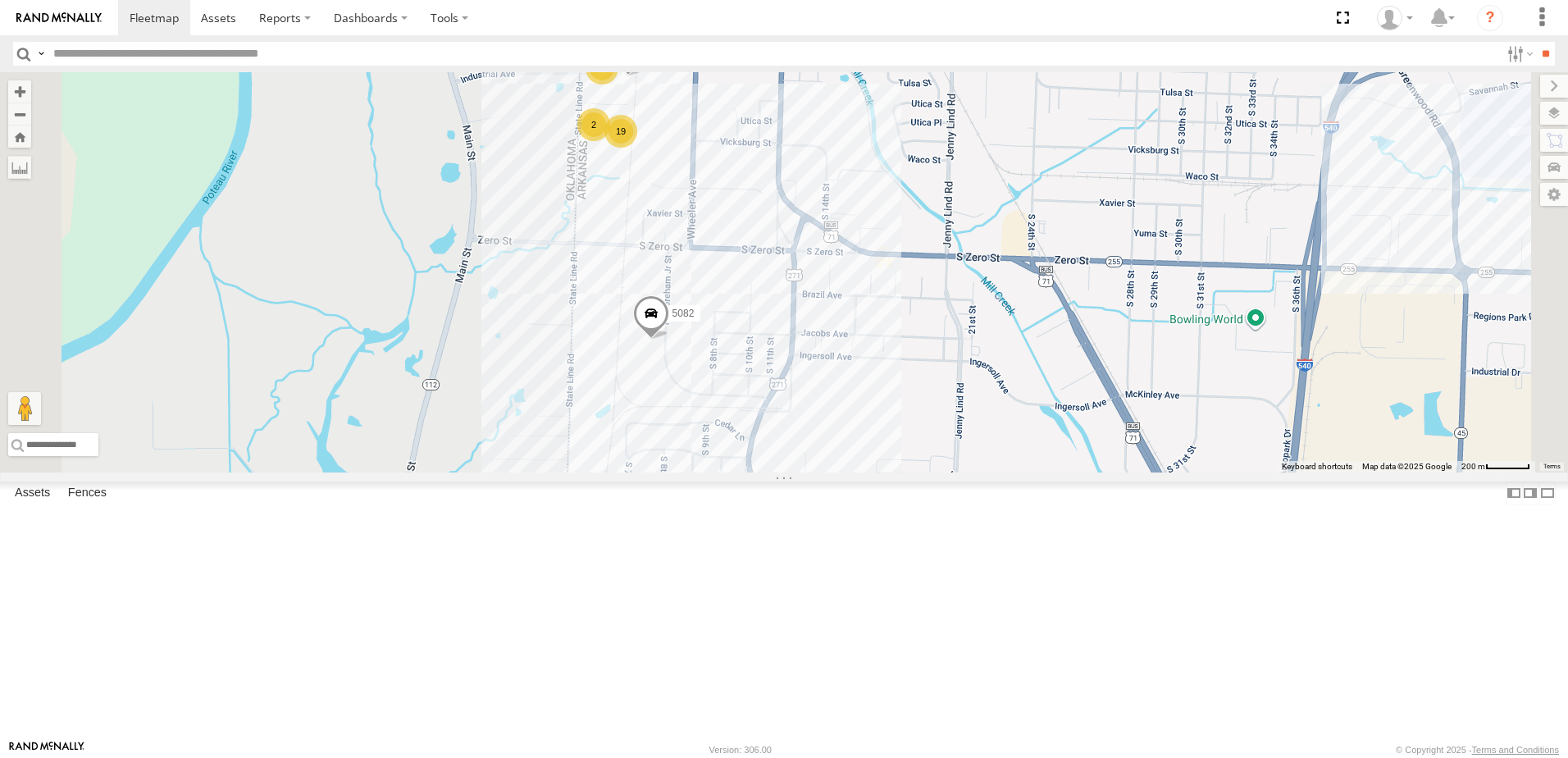
drag, startPoint x: 797, startPoint y: 312, endPoint x: 774, endPoint y: 406, distance: 96.8
click at [774, 406] on div "7774T 37087T T3214 5286 40022T T3201 5279 37121T 47123T 5381-Sold 37095T 37139T…" at bounding box center [784, 272] width 1568 height 400
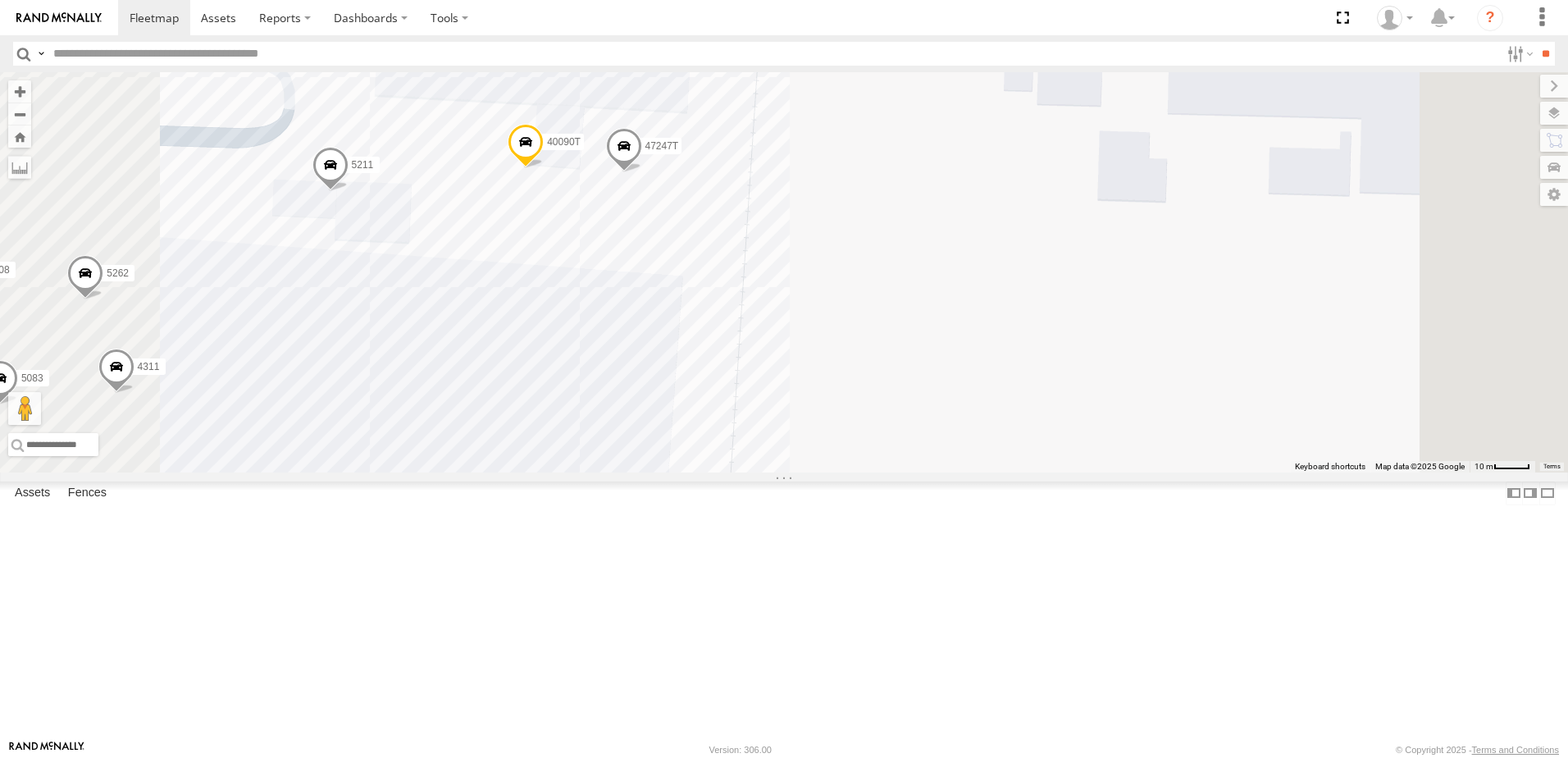
click at [642, 172] on span at bounding box center [624, 150] width 36 height 44
drag, startPoint x: 829, startPoint y: 281, endPoint x: 834, endPoint y: 295, distance: 14.9
click at [647, 153] on label at bounding box center [630, 148] width 32 height 11
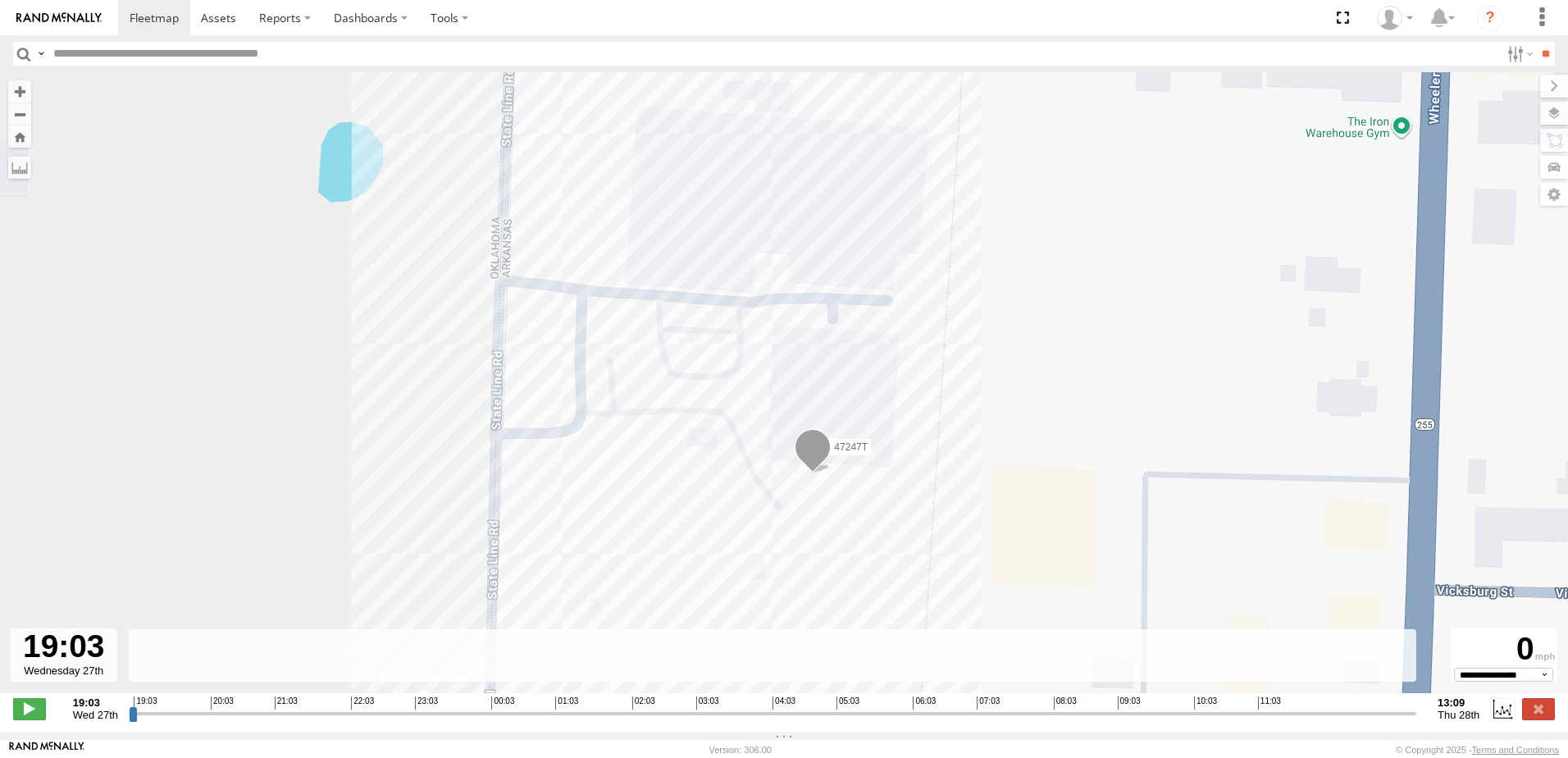
drag, startPoint x: 1021, startPoint y: 400, endPoint x: 1073, endPoint y: 338, distance: 80.9
click at [1073, 338] on div "47247T" at bounding box center [784, 391] width 1568 height 638
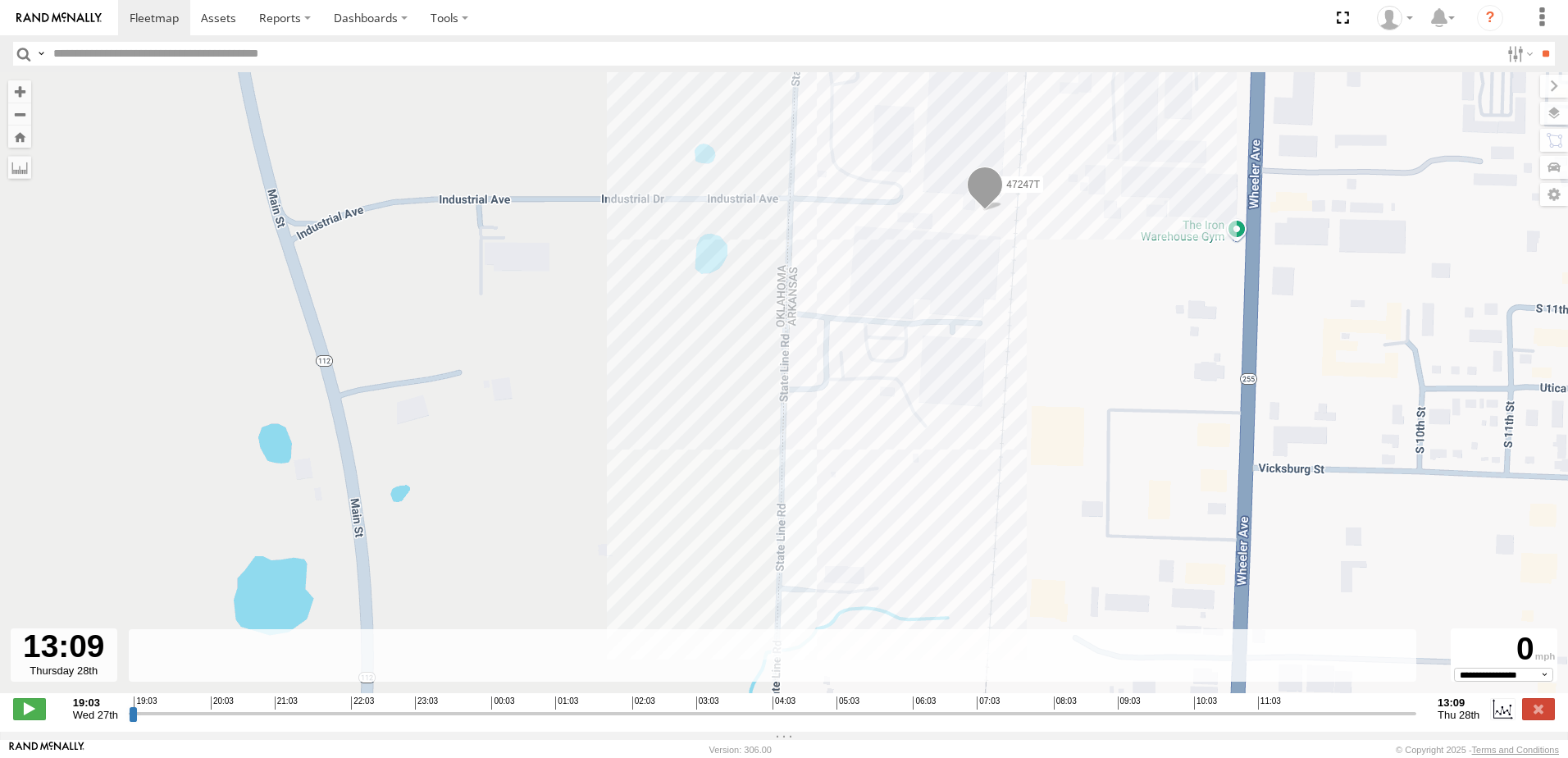
drag, startPoint x: 133, startPoint y: 724, endPoint x: 1464, endPoint y: 700, distance: 1331.2
click at [1417, 706] on input "range" at bounding box center [773, 713] width 1288 height 16
drag, startPoint x: 1410, startPoint y: 725, endPoint x: 1433, endPoint y: 730, distance: 23.5
click at [1417, 721] on input "range" at bounding box center [773, 713] width 1288 height 16
type input "**********"
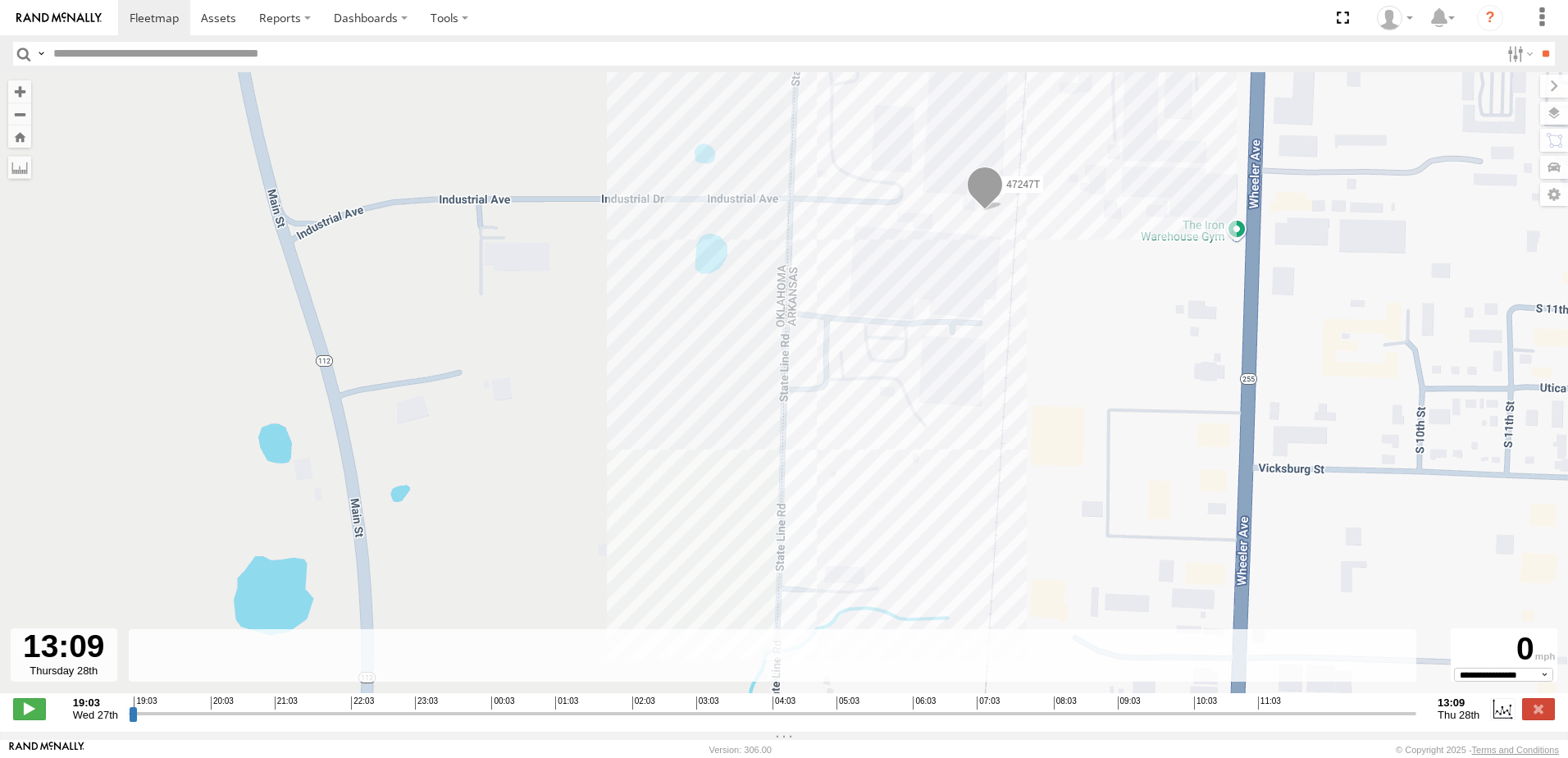
drag, startPoint x: 1408, startPoint y: 722, endPoint x: 1531, endPoint y: 752, distance: 126.6
click at [1417, 721] on input "range" at bounding box center [773, 713] width 1288 height 16
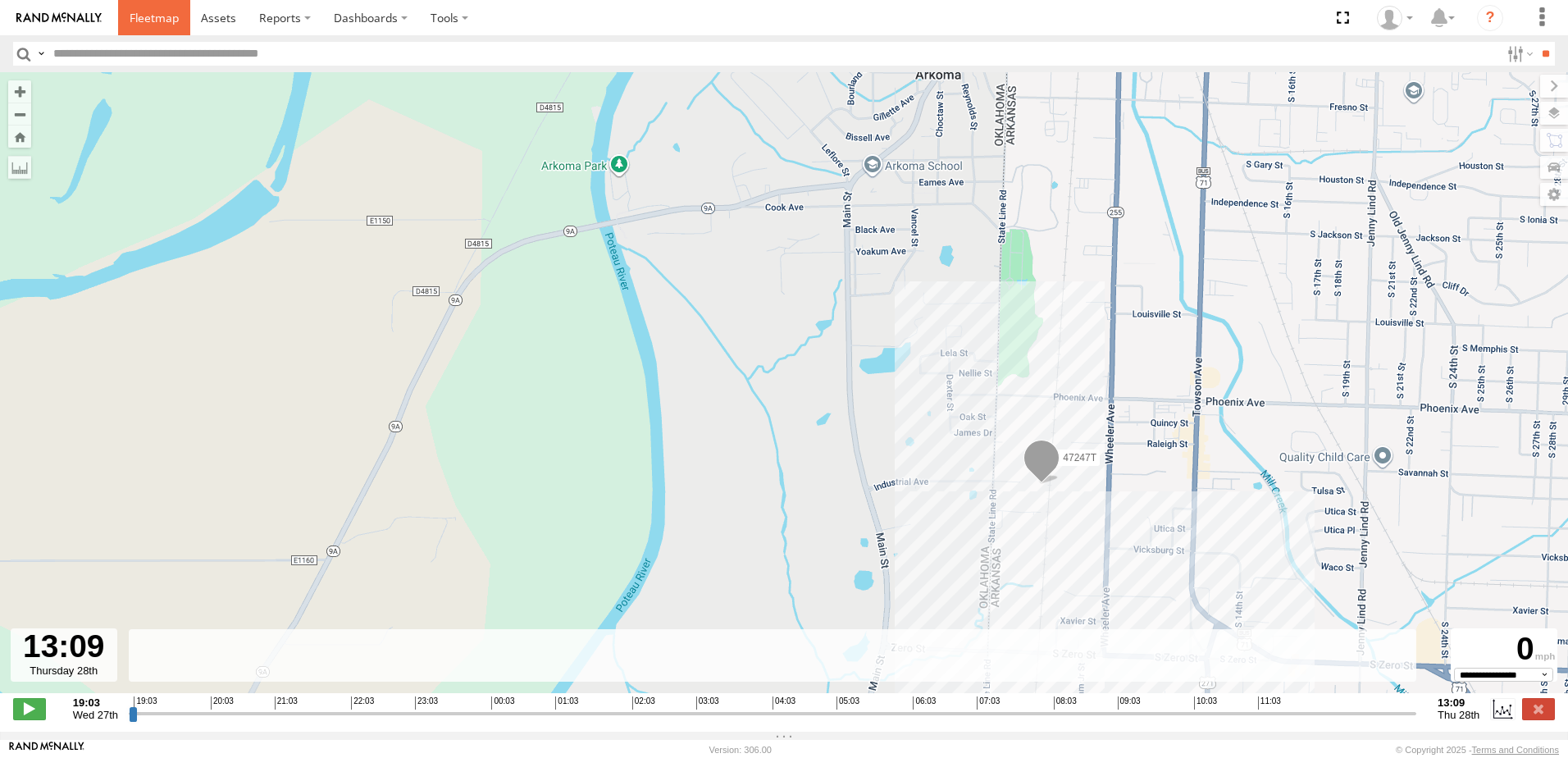
drag, startPoint x: 147, startPoint y: 20, endPoint x: 153, endPoint y: 29, distance: 10.8
click at [147, 20] on span at bounding box center [154, 18] width 50 height 16
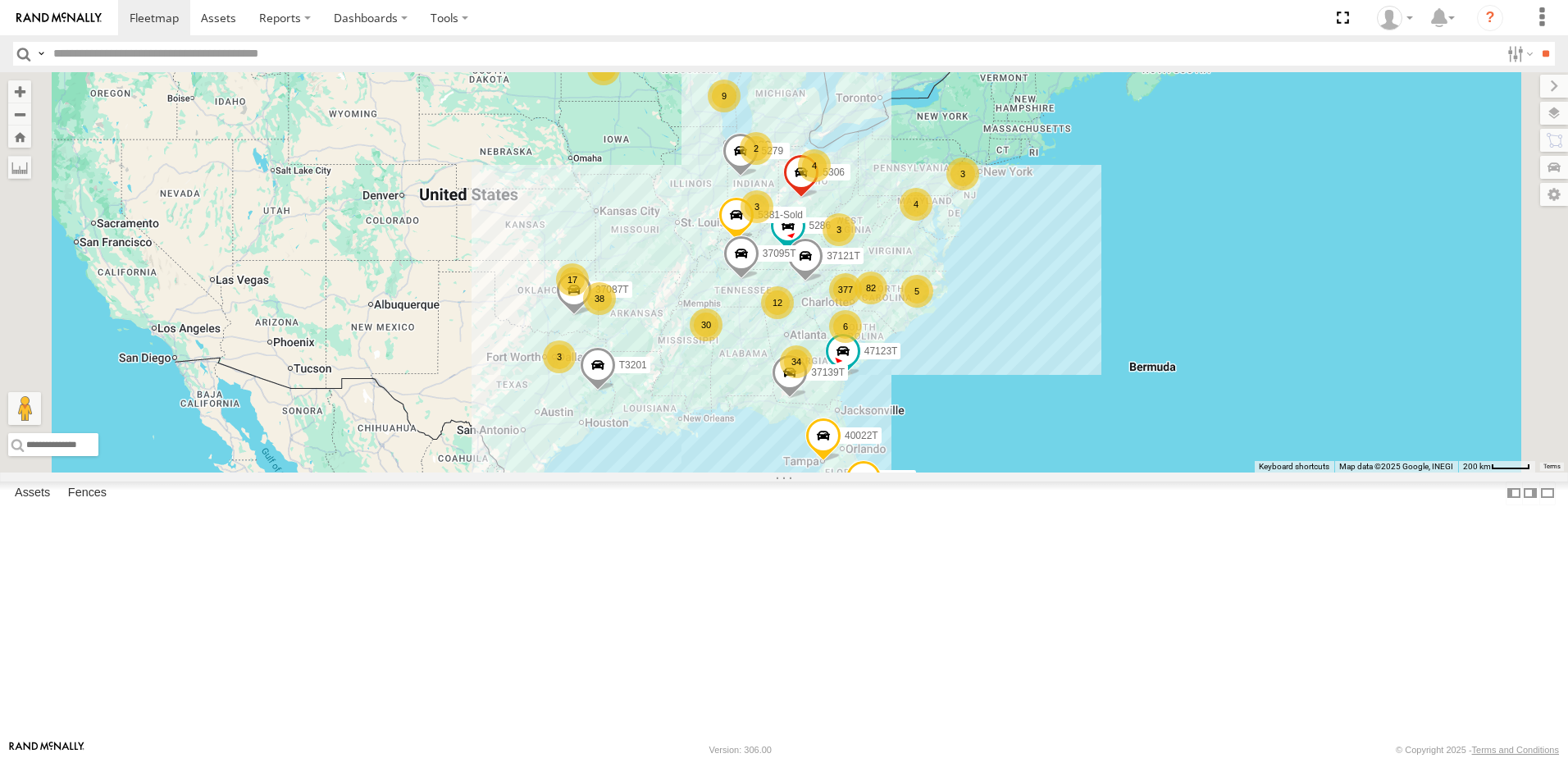
drag, startPoint x: 795, startPoint y: 448, endPoint x: 820, endPoint y: 494, distance: 52.4
click at [820, 472] on div "7774T 377 38 34 30 37087T 9 17 5 82 T3214 6 12 2 3 5286 4 40022T 3 3 4 3 T3201 …" at bounding box center [784, 272] width 1568 height 400
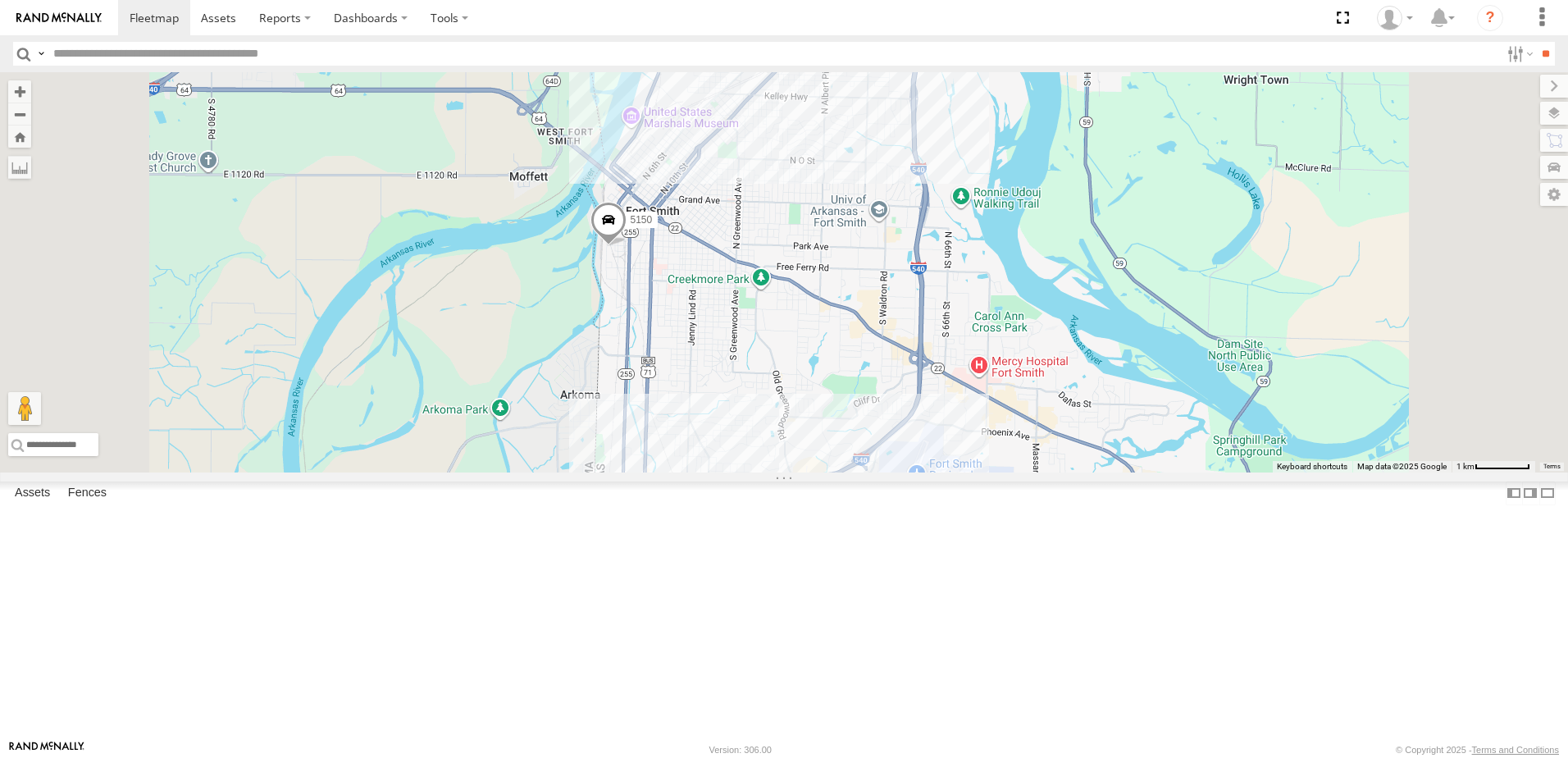
drag, startPoint x: 750, startPoint y: 582, endPoint x: 782, endPoint y: 466, distance: 120.3
click at [779, 472] on div "7774T 37087T T3214 5286 40022T T3201 5279 37121T 47123T 5381-Sold 37095T 37139T…" at bounding box center [784, 272] width 1568 height 400
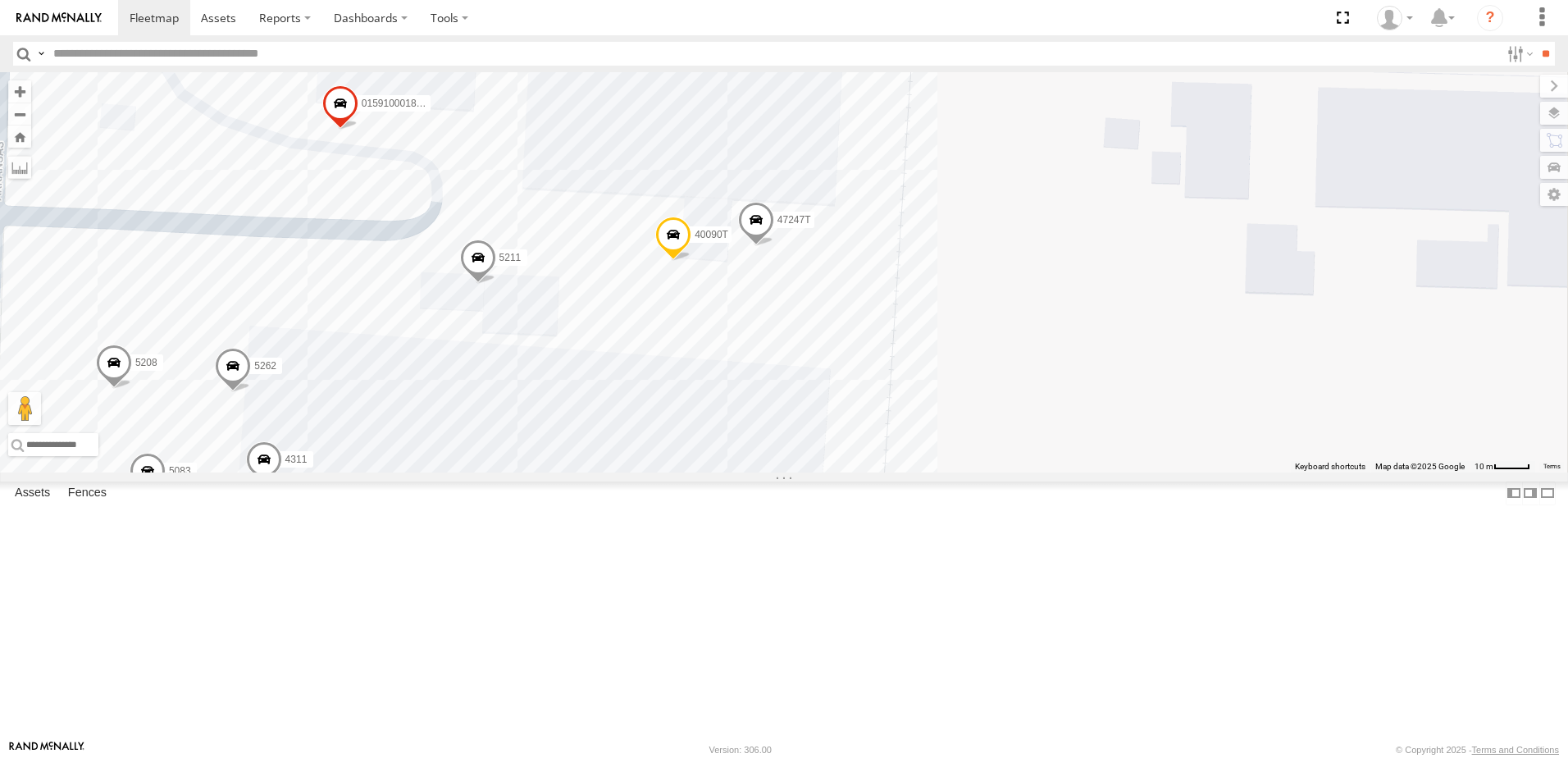
drag, startPoint x: 1041, startPoint y: 322, endPoint x: 966, endPoint y: 459, distance: 156.2
click at [966, 459] on div "7774T 37087T T3214 5286 40022T T3201 5279 37121T 47123T 5381-Sold 37095T 37139T…" at bounding box center [784, 272] width 1568 height 400
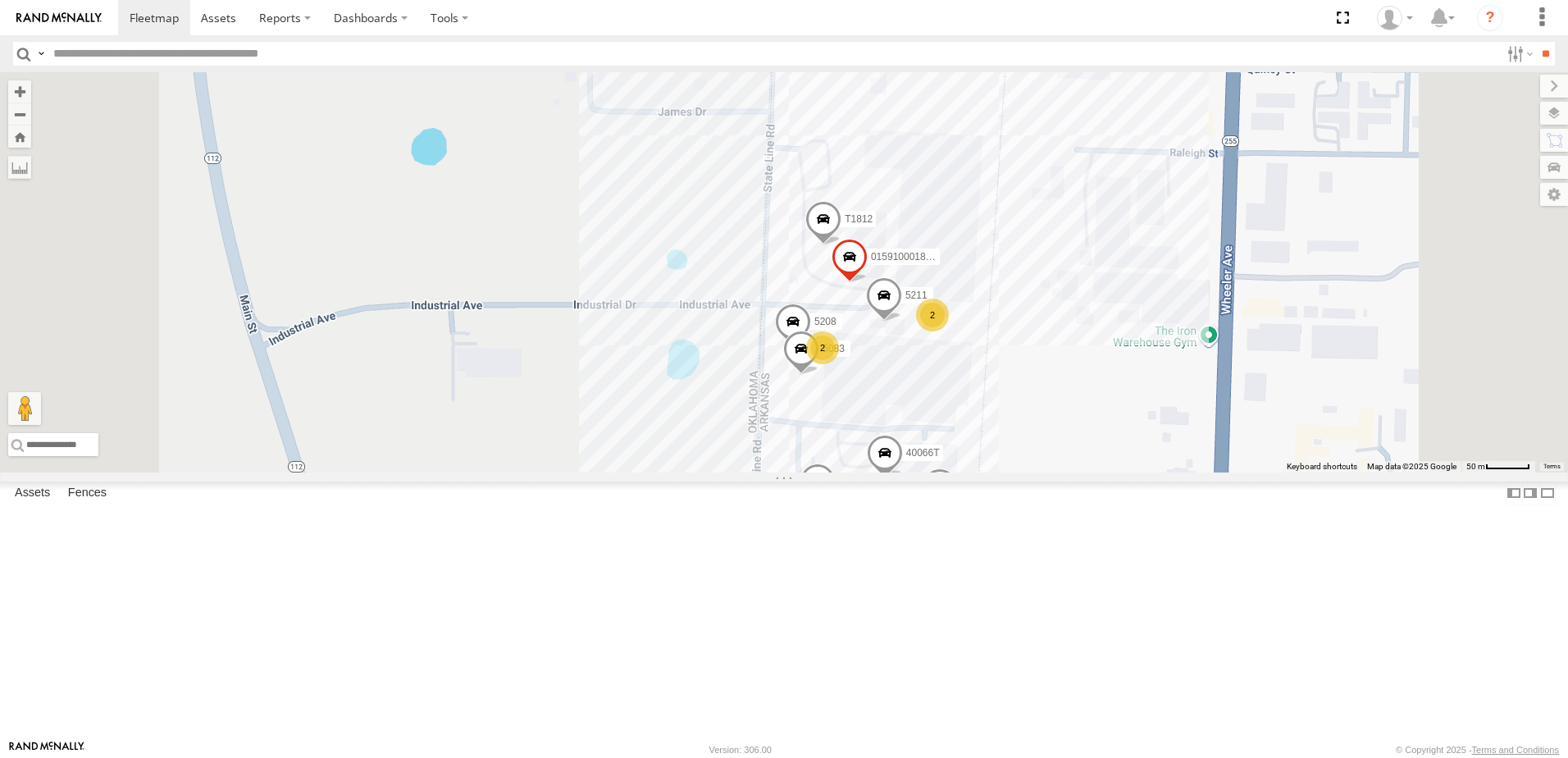
drag, startPoint x: 784, startPoint y: 651, endPoint x: 734, endPoint y: 516, distance: 144.0
click at [734, 472] on div "7774T 37087T T3214 5286 40022T T3201 5279 37121T 47123T 5381-Sold 37095T 37139T…" at bounding box center [784, 272] width 1568 height 400
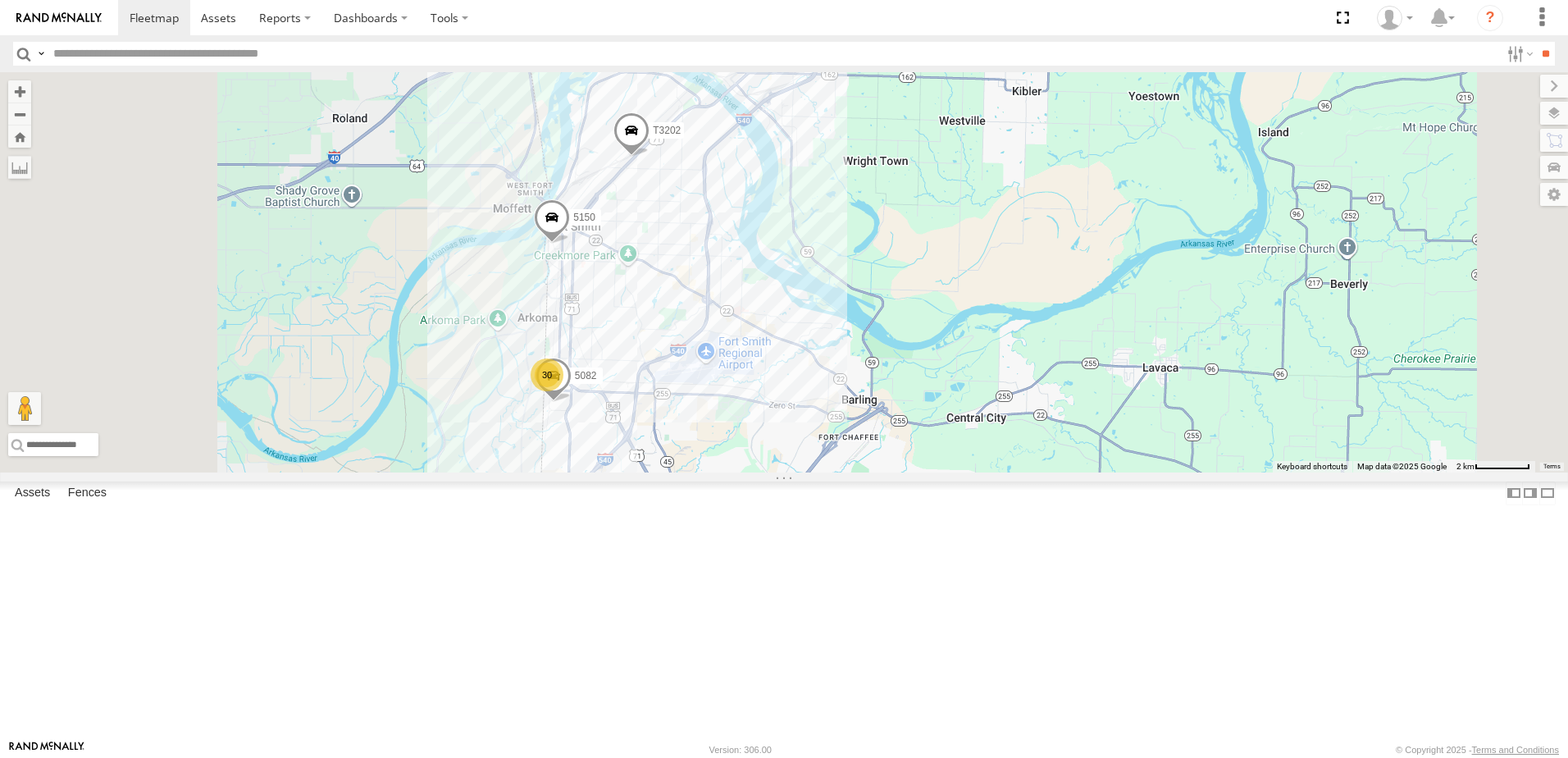
drag, startPoint x: 1125, startPoint y: 419, endPoint x: 1138, endPoint y: 412, distance: 14.8
click at [1138, 412] on div "401102 5232 5092 40082T 5428 5288 40026T 5299 5229 37087T 5278 5265 520 37145T …" at bounding box center [784, 272] width 1568 height 400
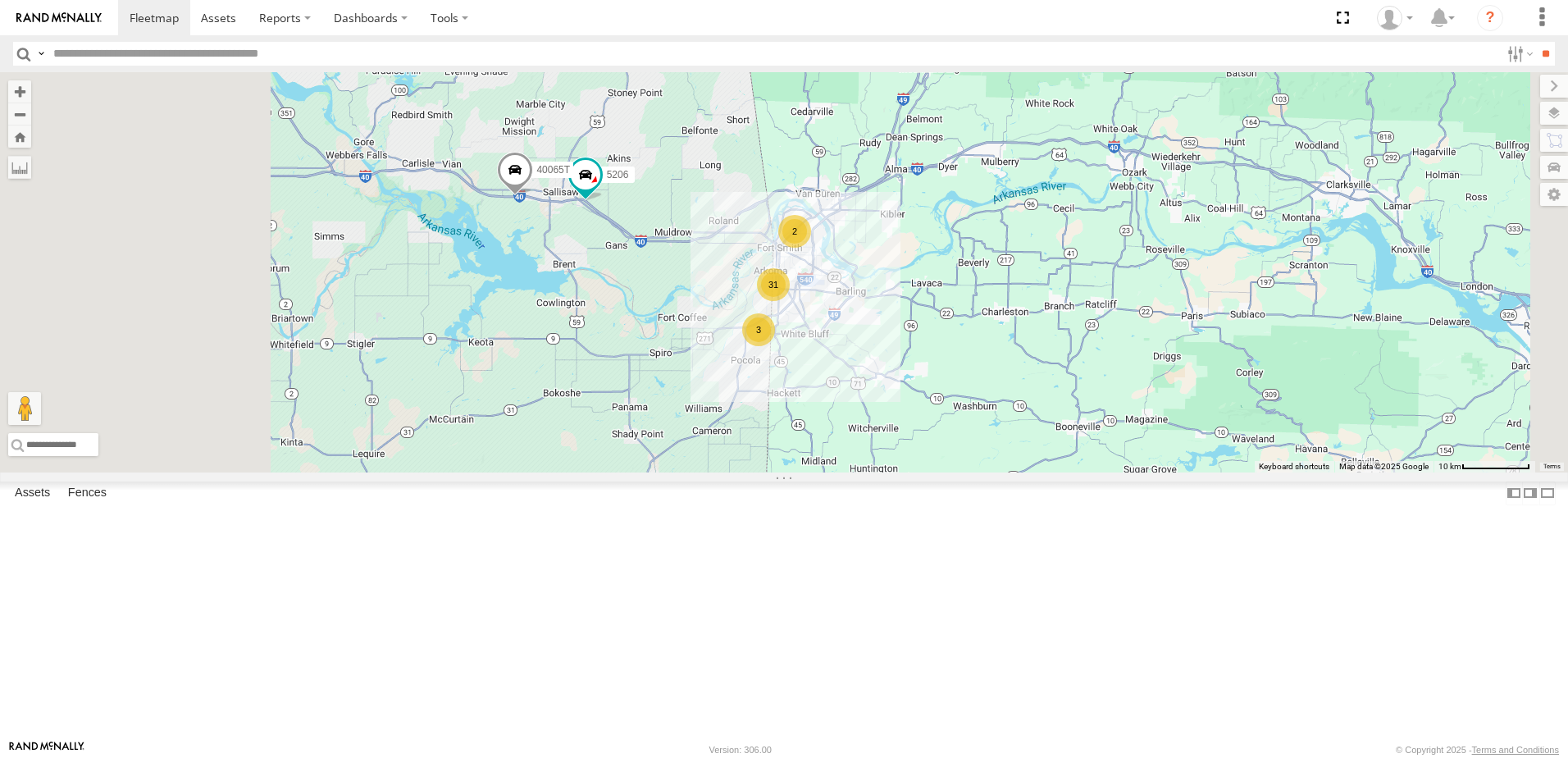
drag, startPoint x: 617, startPoint y: 529, endPoint x: 706, endPoint y: 501, distance: 93.3
click at [706, 472] on div "401102 5232 5092 40082T 5428 5288 40026T 5299 5229 37087T 5278 5265 520 37145T …" at bounding box center [784, 272] width 1568 height 400
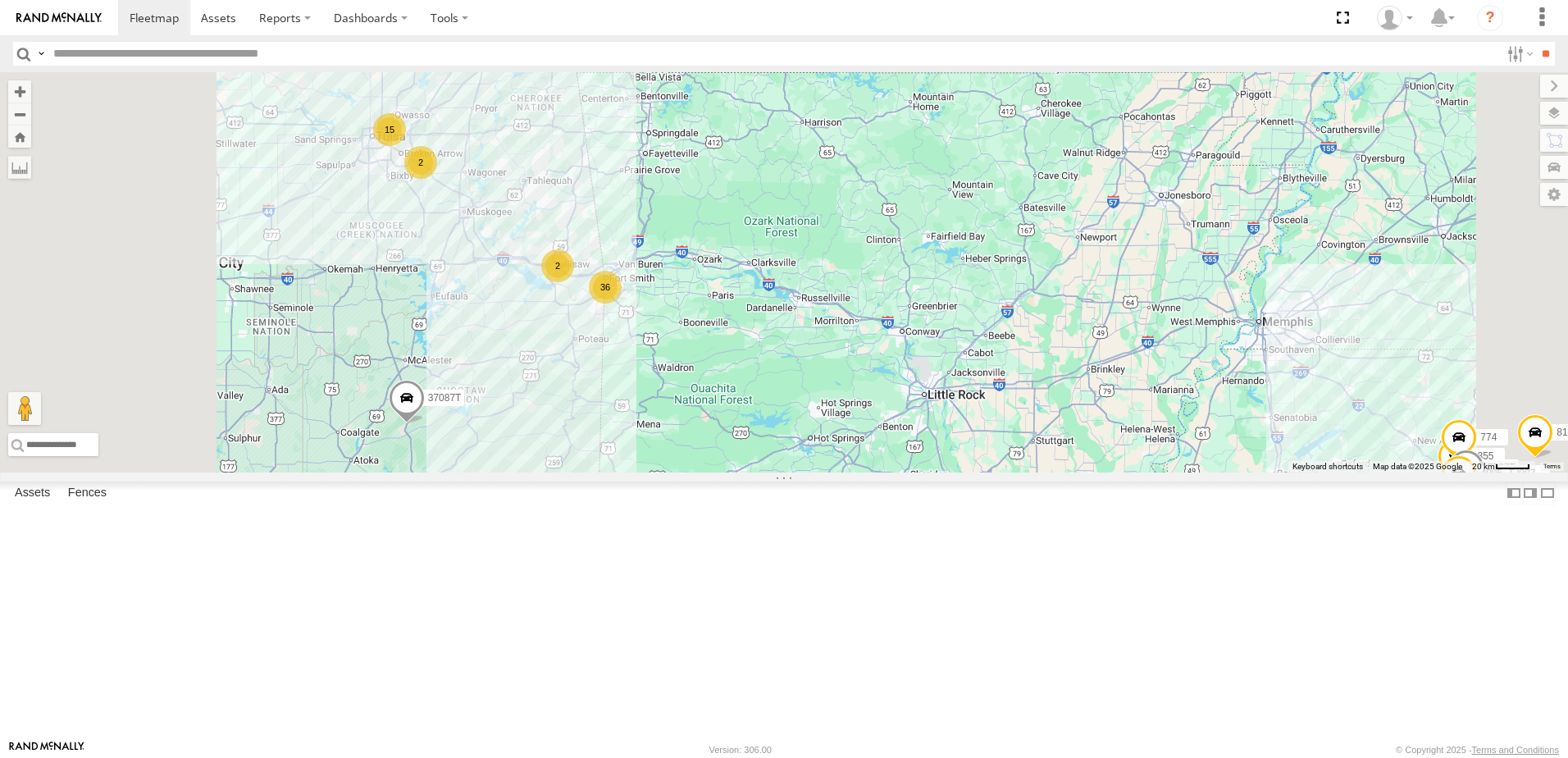
click at [826, 472] on div "401102 5232 5092 40082T 5428 5288 40026T 5299 5229 37087T 5278 5265 520 37145T …" at bounding box center [784, 272] width 1568 height 400
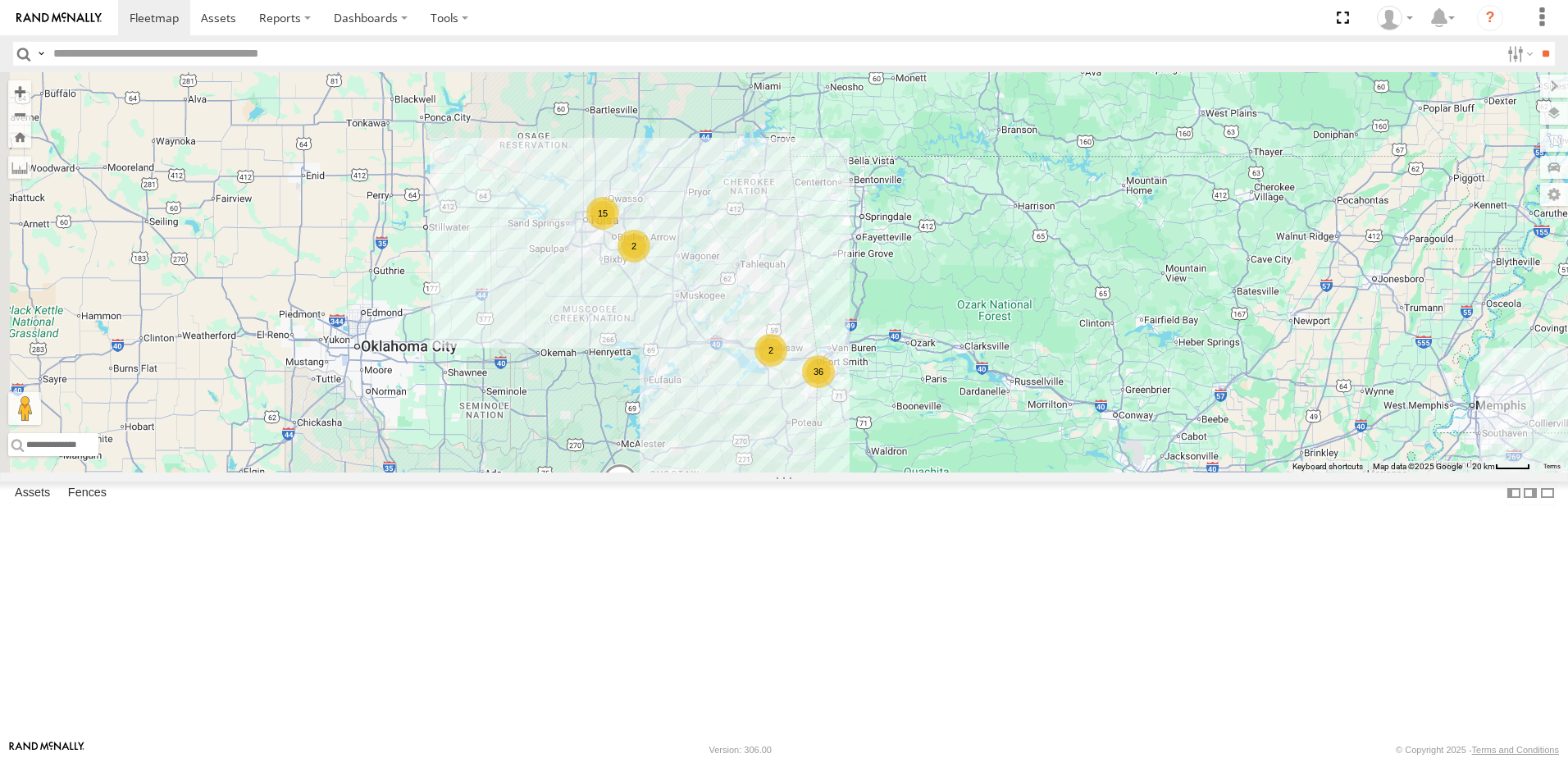
drag, startPoint x: 1076, startPoint y: 323, endPoint x: 1188, endPoint y: 409, distance: 141.2
click at [1188, 409] on div "401102 5232 5092 40082T 5428 5288 40026T 5299 5229 37087T 5278 5265 520 37145T …" at bounding box center [784, 272] width 1568 height 400
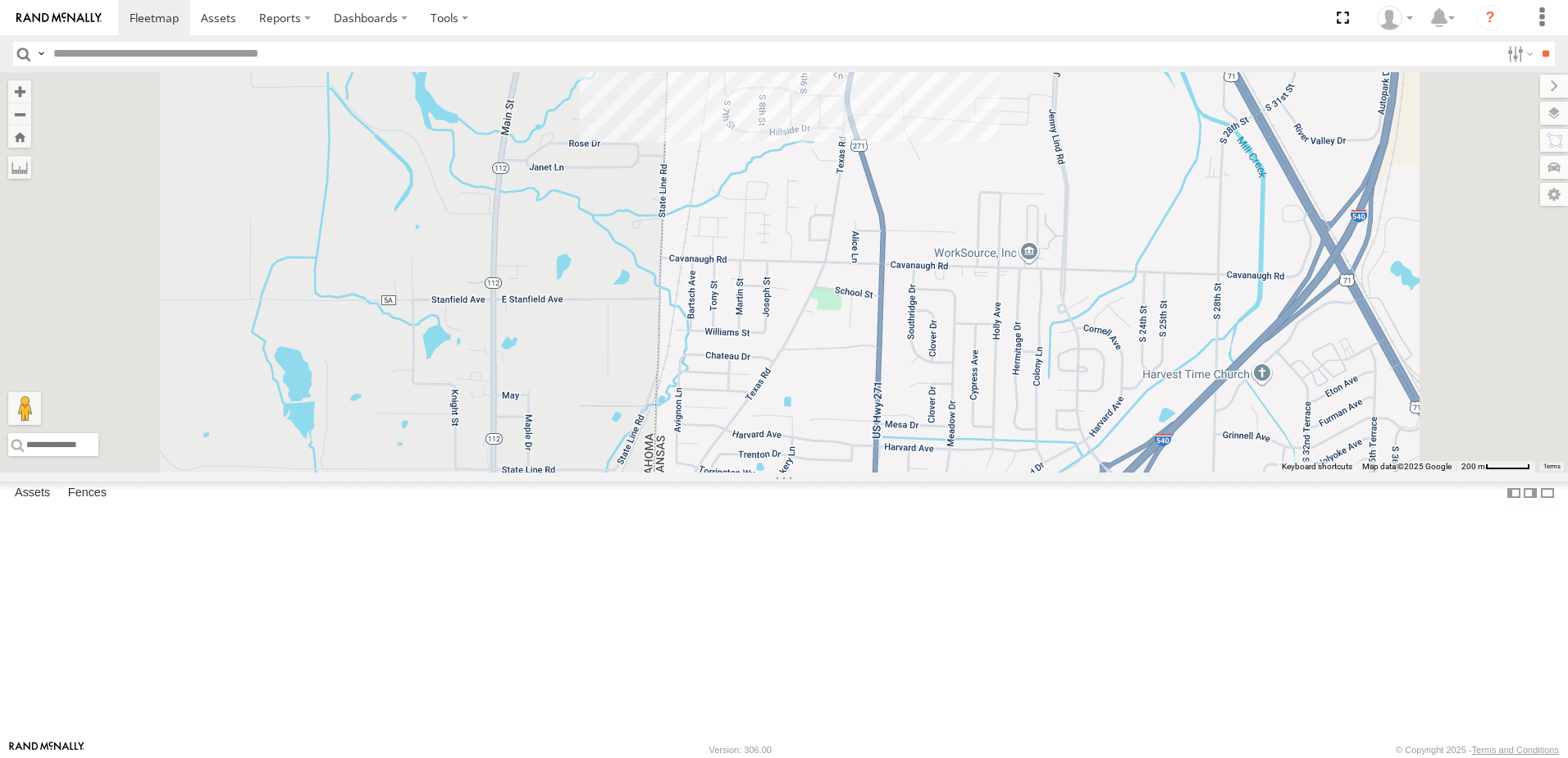
drag, startPoint x: 945, startPoint y: 347, endPoint x: 965, endPoint y: 665, distance: 318.6
click at [965, 472] on div "401102 5232 5092 40082T 5428 5288 40026T 5299 5229 37087T 5278 5265 520 37145T …" at bounding box center [784, 272] width 1568 height 400
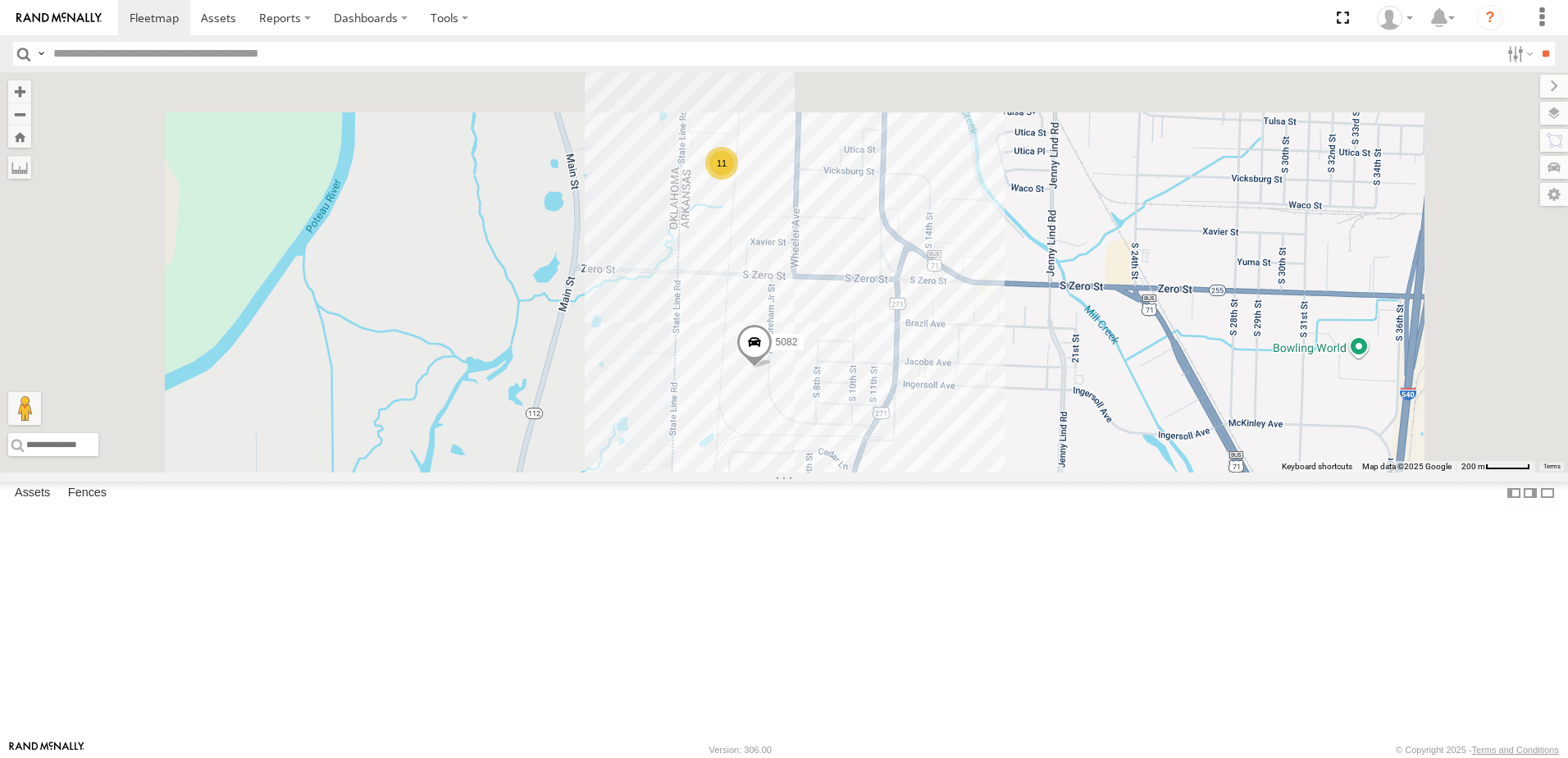
drag, startPoint x: 951, startPoint y: 538, endPoint x: 945, endPoint y: 651, distance: 113.2
click at [945, 472] on div "401102 5232 5092 40082T 5428 5288 40026T 5299 5229 37087T 5278 5265 520 37145T …" at bounding box center [784, 272] width 1568 height 400
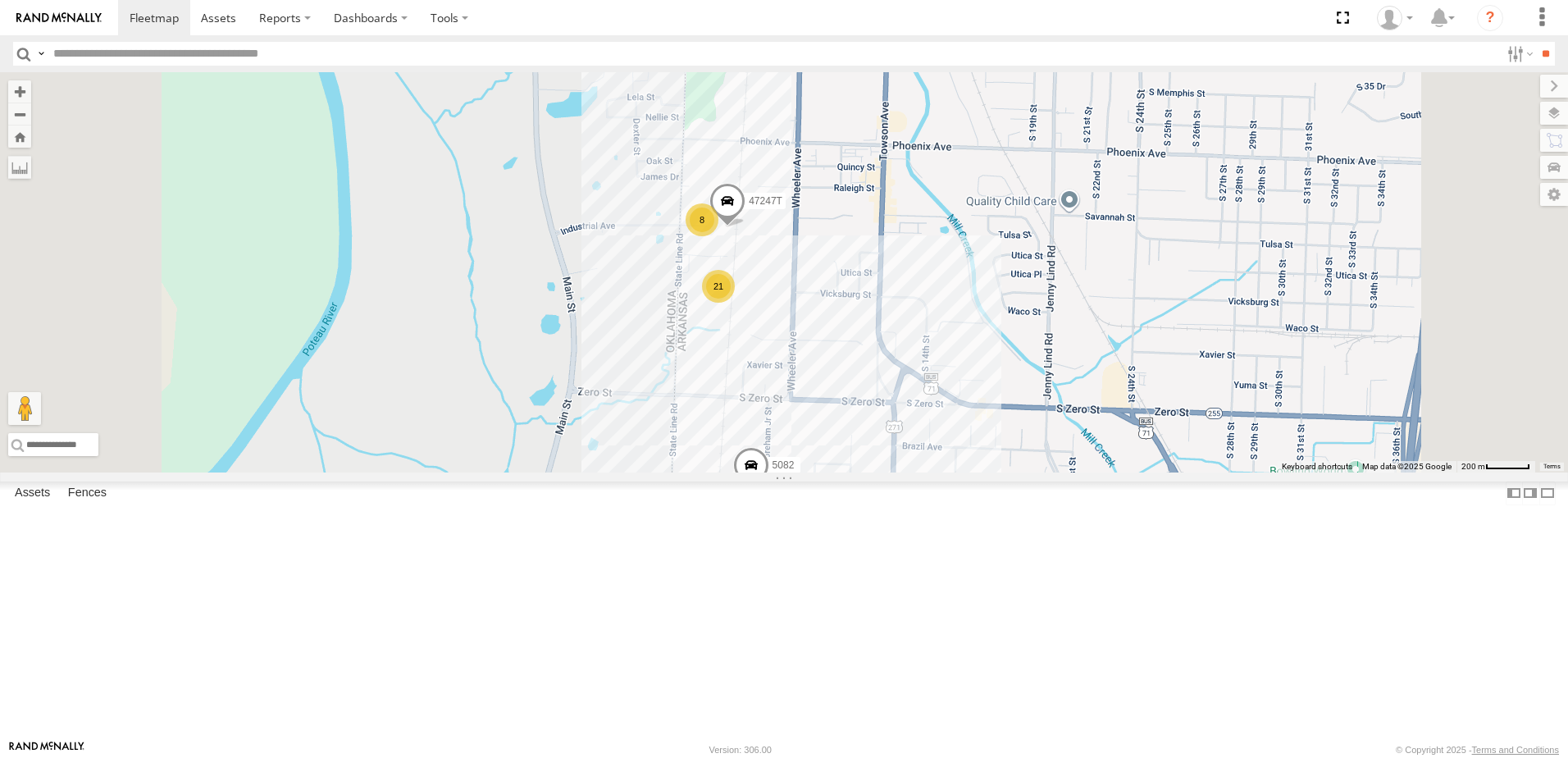
drag, startPoint x: 895, startPoint y: 484, endPoint x: 907, endPoint y: 567, distance: 83.9
click at [907, 472] on div "401102 5232 5092 40082T 5428 5288 40026T 5299 5229 37087T 5278 5265 520 37145T …" at bounding box center [784, 272] width 1568 height 400
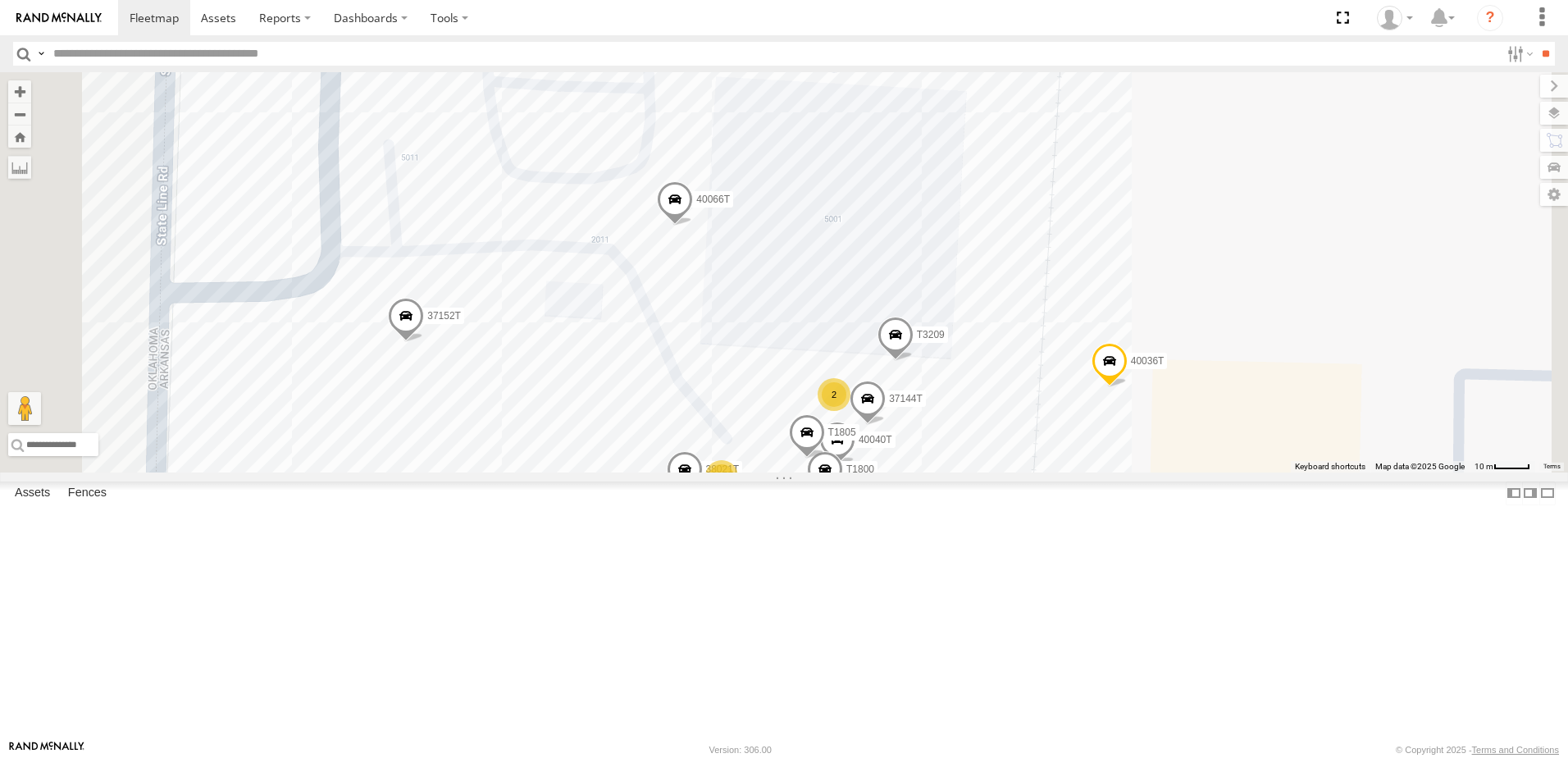
drag, startPoint x: 838, startPoint y: 578, endPoint x: 891, endPoint y: 658, distance: 96.0
click at [890, 472] on div "401102 5232 5092 40082T 5428 5288 40026T 5299 5229 37087T 5278 5265 520 37145T …" at bounding box center [784, 272] width 1568 height 400
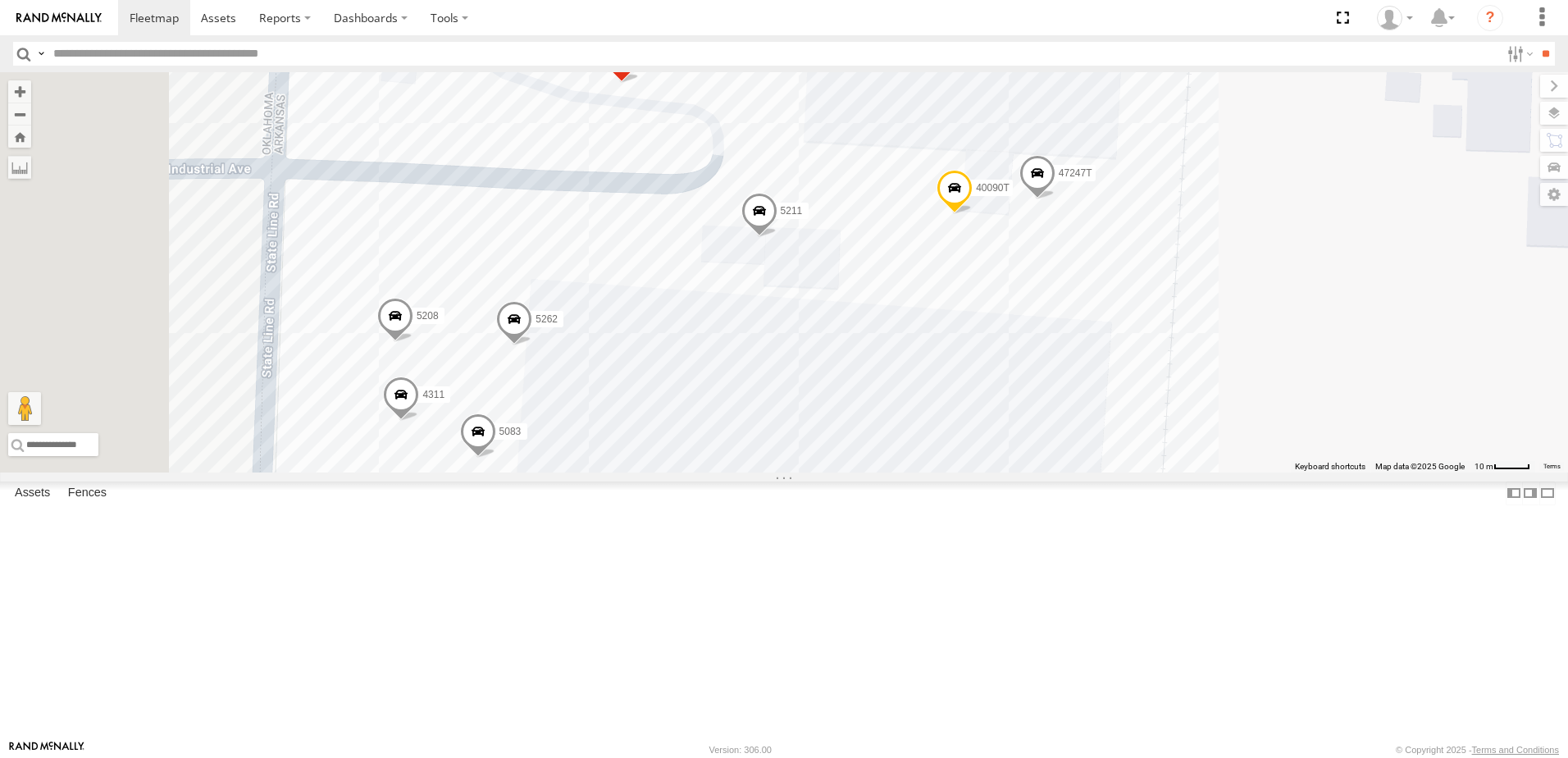
drag, startPoint x: 1100, startPoint y: 320, endPoint x: 1126, endPoint y: 540, distance: 221.5
click at [1125, 472] on div "401102 5232 5092 40082T 5428 5288 40026T 5299 5229 37087T 5278 5265 520 37145T …" at bounding box center [784, 272] width 1568 height 400
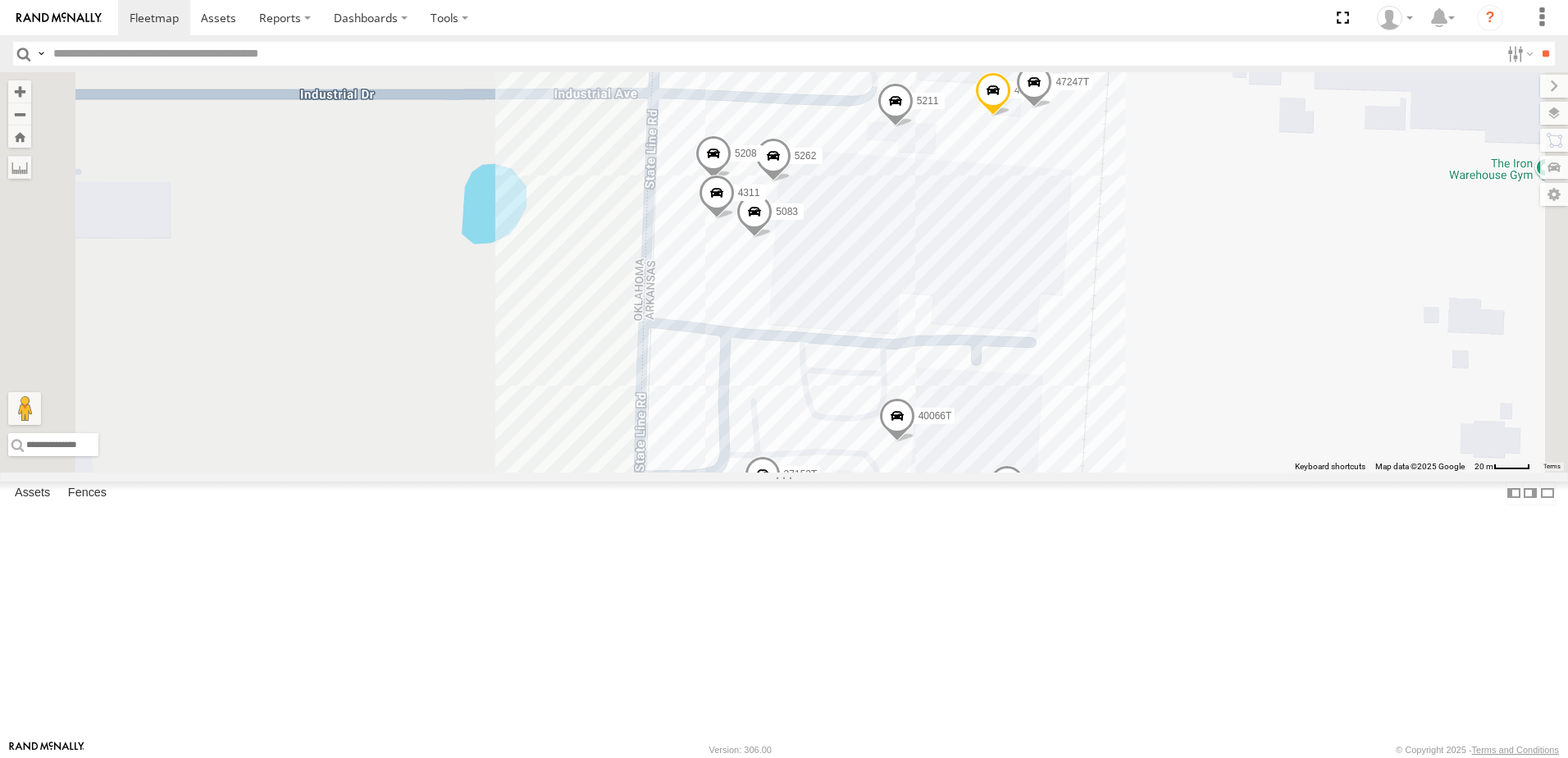
drag, startPoint x: 706, startPoint y: 596, endPoint x: 767, endPoint y: 458, distance: 150.9
click at [765, 465] on div "401102 5232 5092 40082T 5428 5288 40026T 5299 5229 37087T 5278 5265 520 37145T …" at bounding box center [784, 272] width 1568 height 400
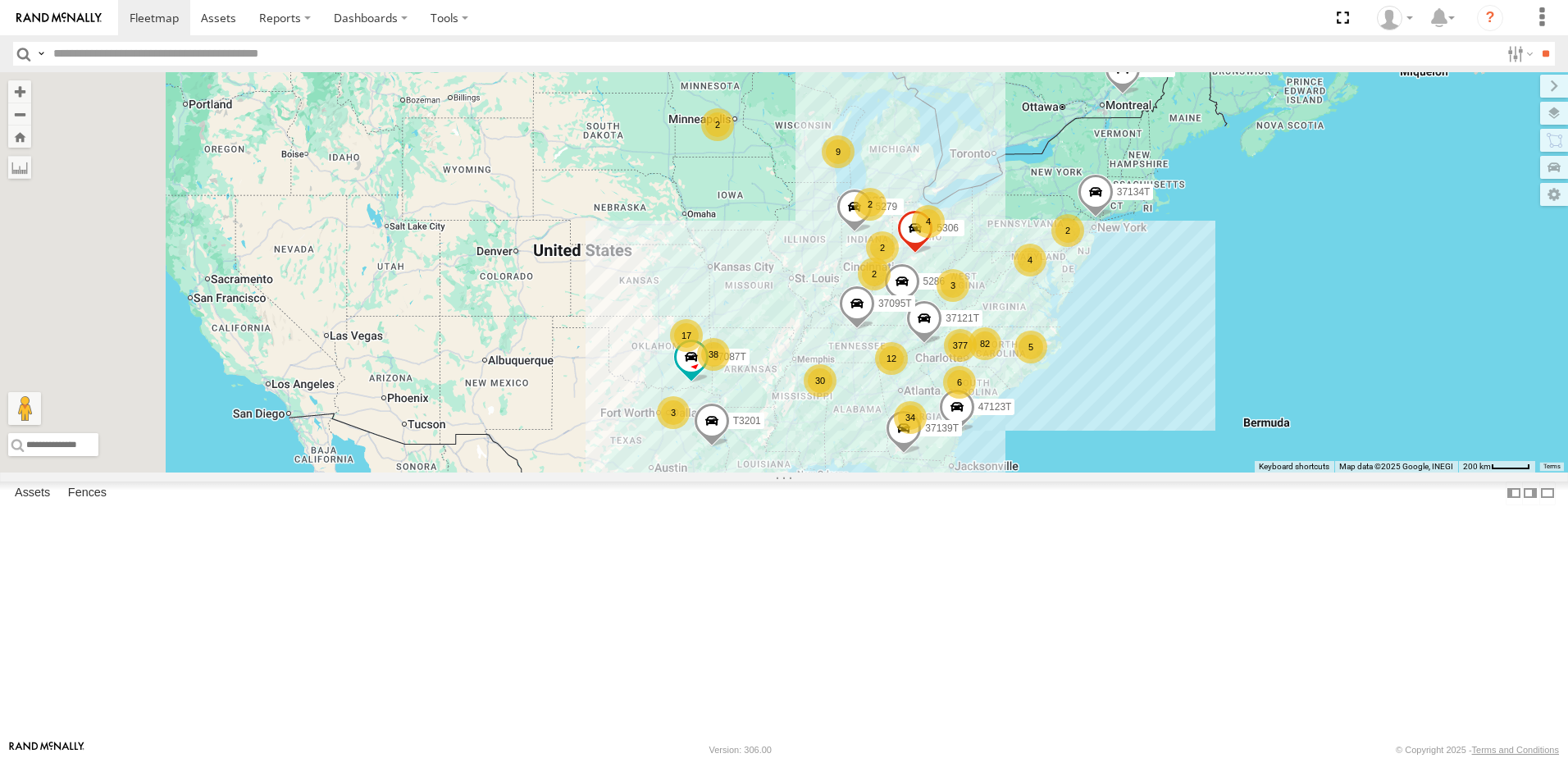
drag, startPoint x: 678, startPoint y: 455, endPoint x: 766, endPoint y: 508, distance: 102.7
click at [766, 472] on div "377 38 34 30 37087T 9 17 5 82 T3214 6 12 2 3 5286 4 40022T 2 3 4 2 T3201 2 2 52…" at bounding box center [784, 272] width 1568 height 400
